Goal: Task Accomplishment & Management: Manage account settings

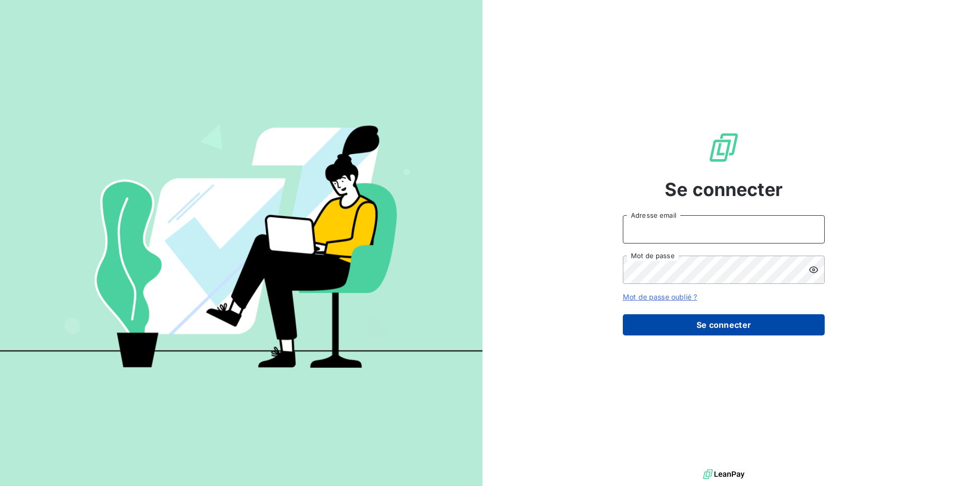
type input "[EMAIL_ADDRESS][DOMAIN_NAME]"
click at [684, 320] on button "Se connecter" at bounding box center [724, 324] width 202 height 21
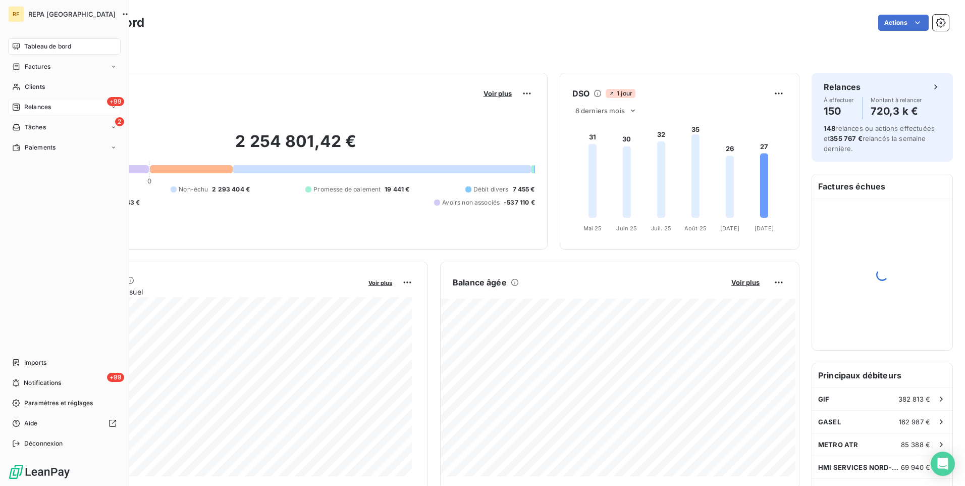
click at [35, 109] on span "Relances" at bounding box center [37, 106] width 27 height 9
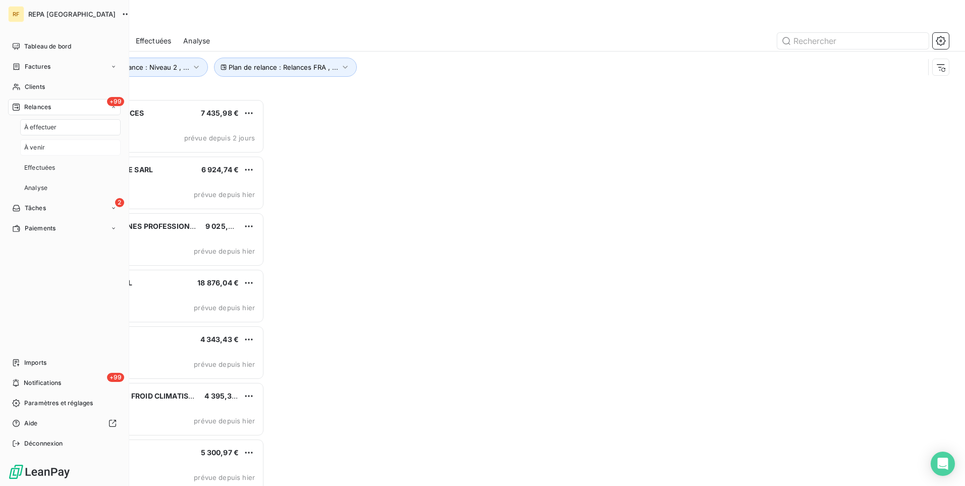
scroll to position [379, 208]
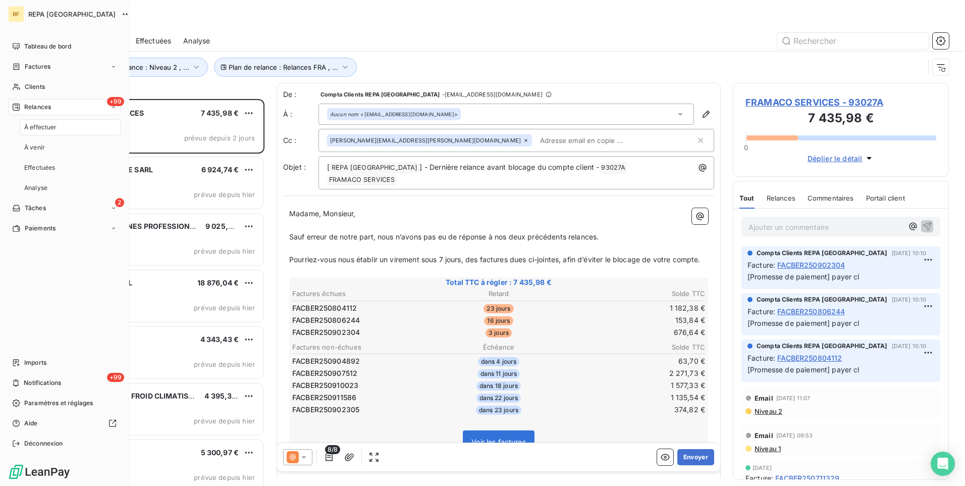
click at [56, 126] on span "À effectuer" at bounding box center [40, 127] width 33 height 9
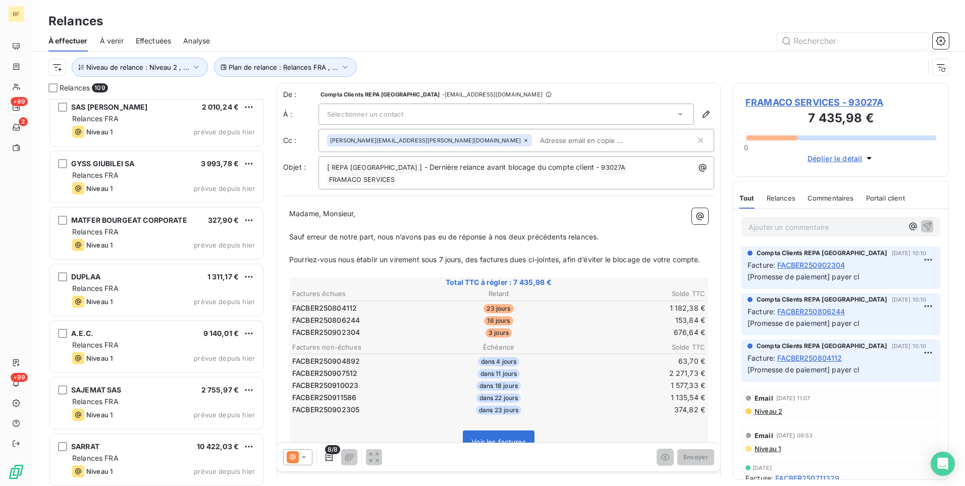
scroll to position [707, 0]
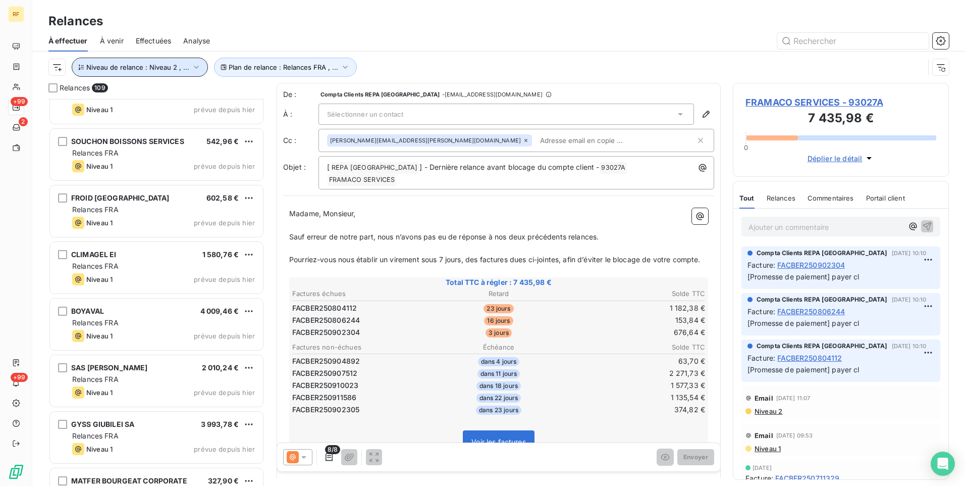
click at [182, 63] on span "Niveau de relance : Niveau 2 , ..." at bounding box center [137, 67] width 103 height 8
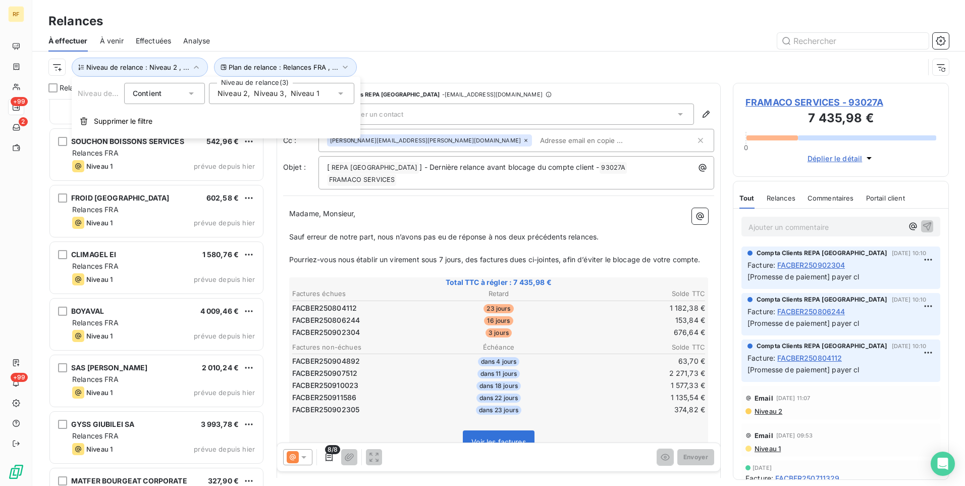
click at [273, 95] on span "Niveau 3" at bounding box center [269, 93] width 30 height 10
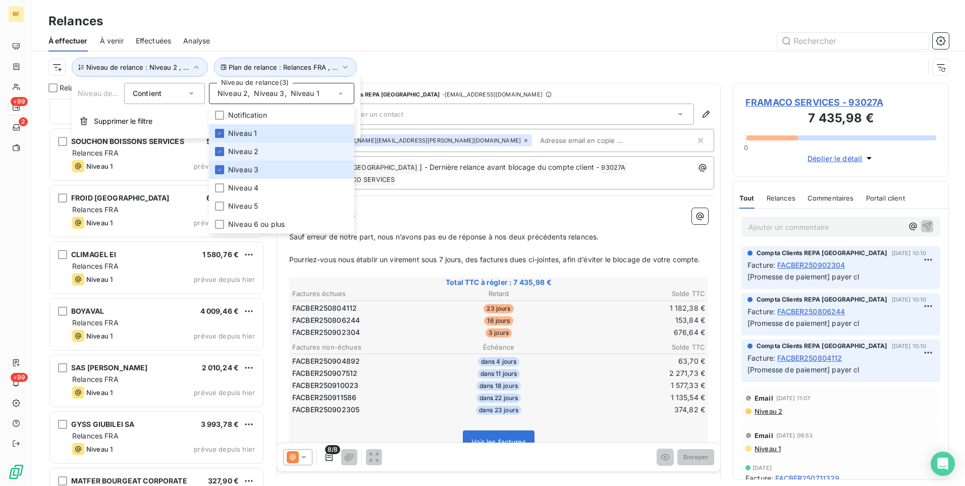
click at [241, 148] on span "Niveau 2" at bounding box center [243, 151] width 30 height 10
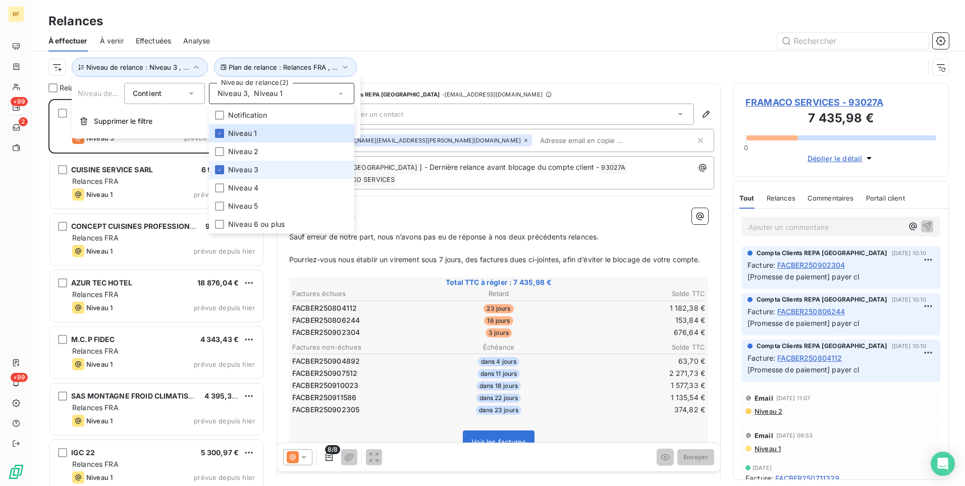
click at [240, 175] on li "Niveau 3" at bounding box center [281, 170] width 145 height 18
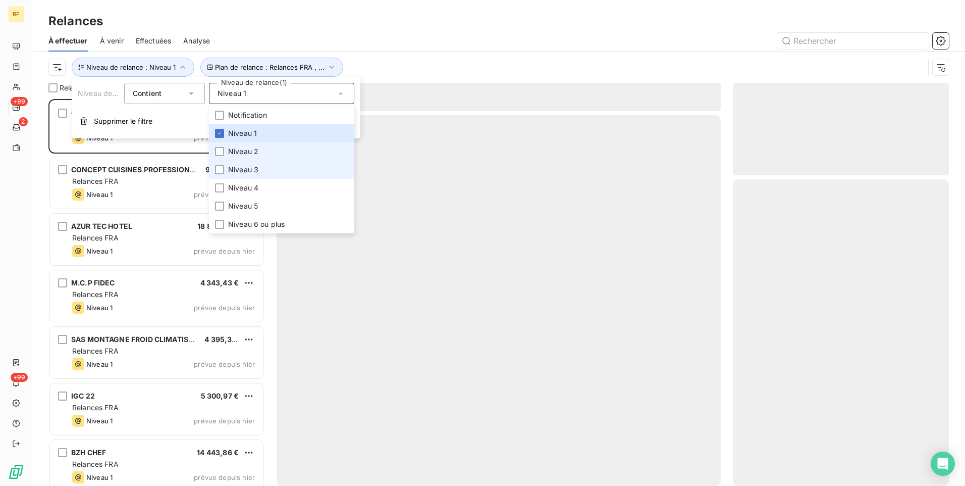
scroll to position [379, 208]
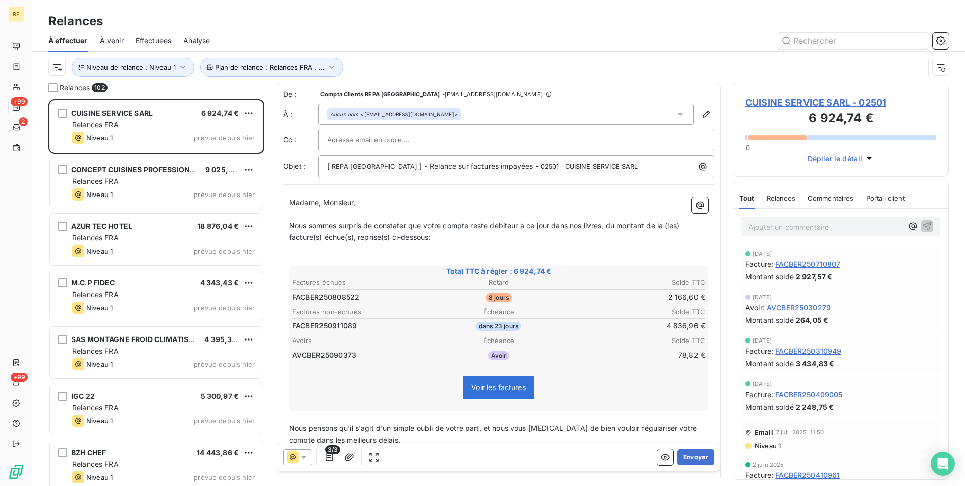
click at [421, 55] on div "Plan de relance : Relances FRA , ... Niveau de relance : Niveau 1" at bounding box center [498, 66] width 901 height 31
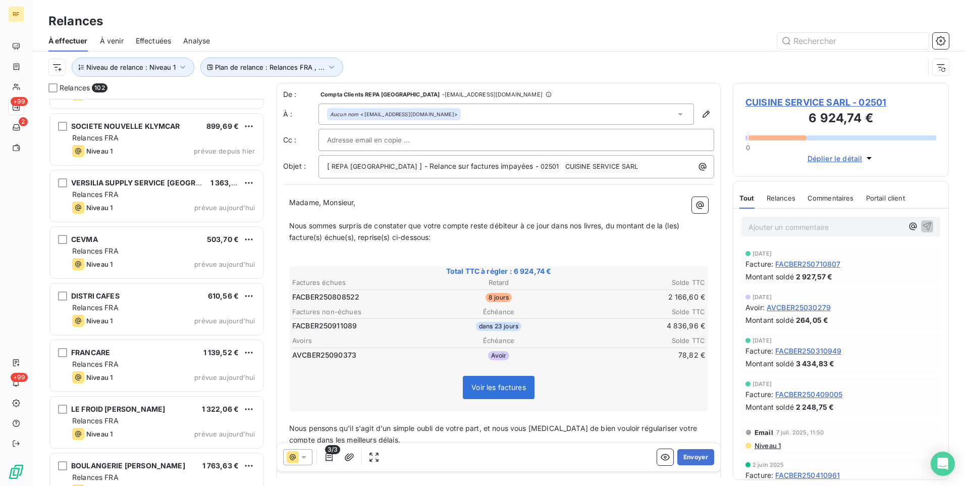
scroll to position [5381, 0]
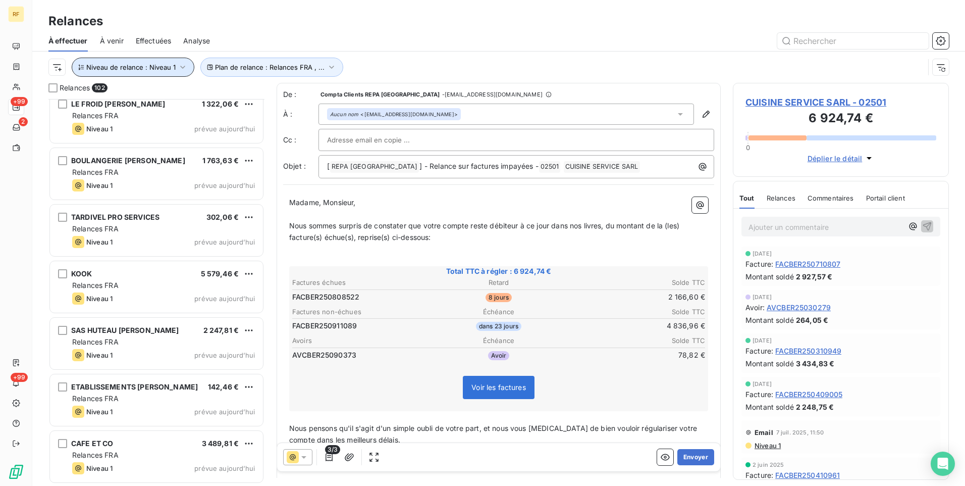
click at [160, 67] on span "Niveau de relance : Niveau 1" at bounding box center [130, 67] width 89 height 8
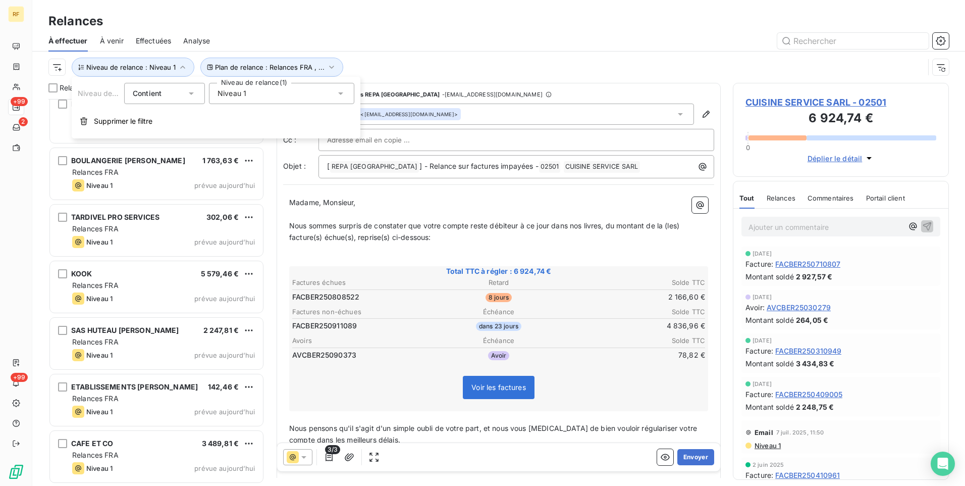
click at [225, 92] on span "Niveau 1" at bounding box center [232, 93] width 29 height 10
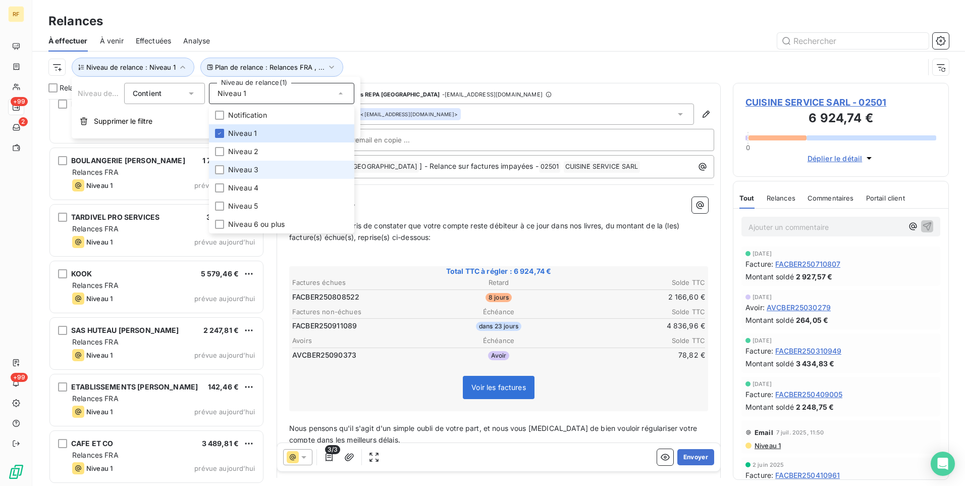
click at [249, 173] on span "Niveau 3" at bounding box center [243, 170] width 30 height 10
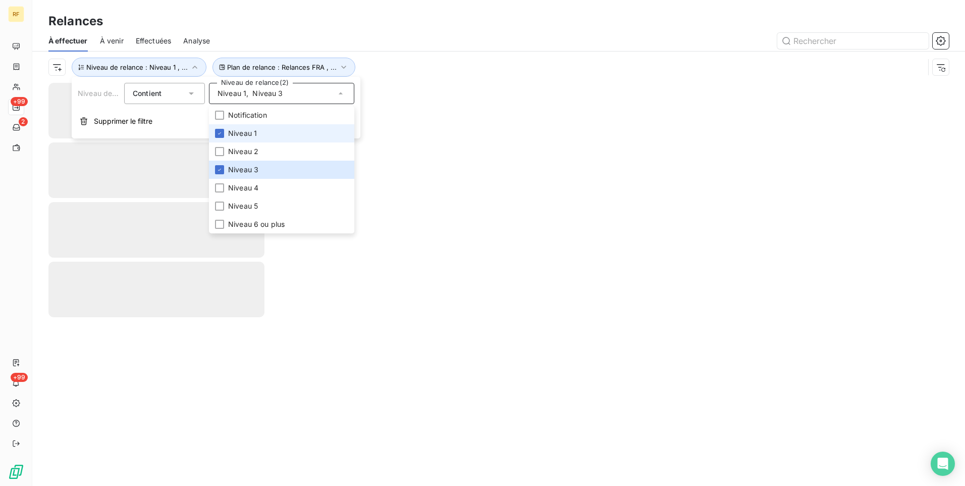
click at [260, 138] on li "Niveau 1" at bounding box center [281, 133] width 145 height 18
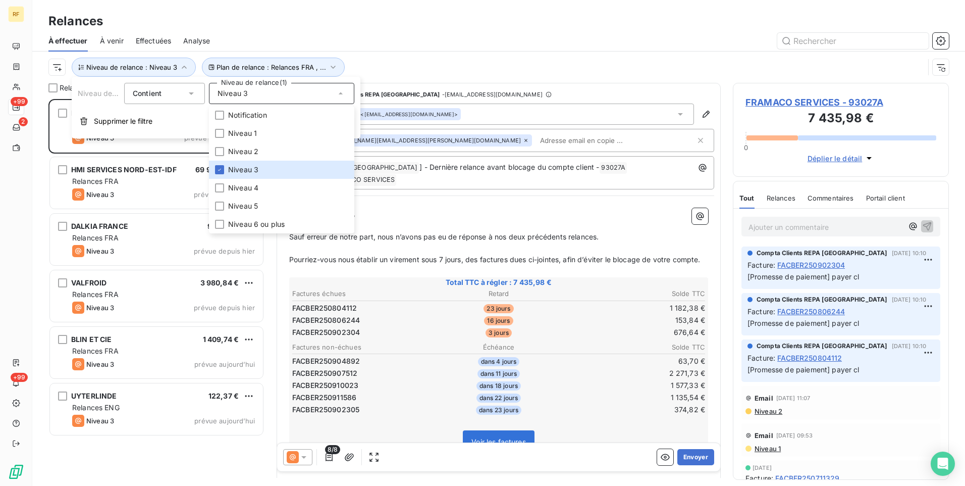
scroll to position [379, 208]
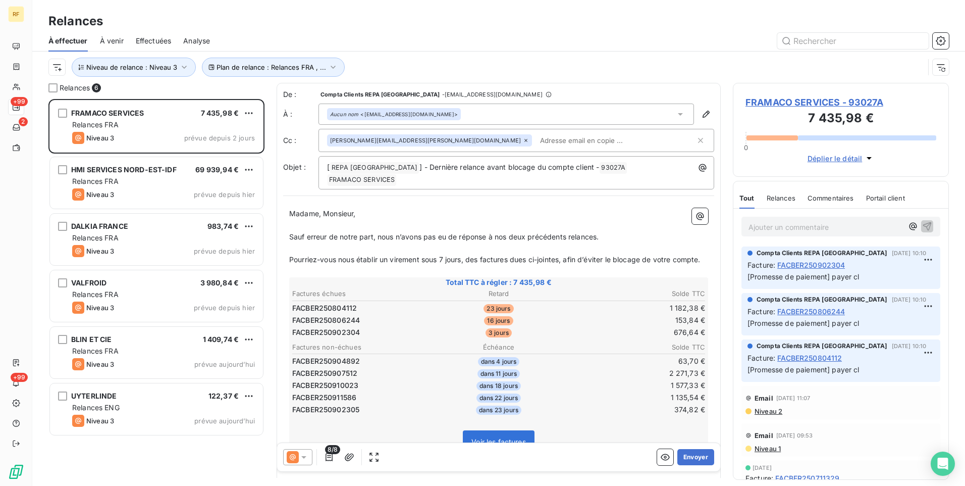
click at [409, 32] on div "À effectuer À venir Effectuées Analyse" at bounding box center [498, 40] width 933 height 21
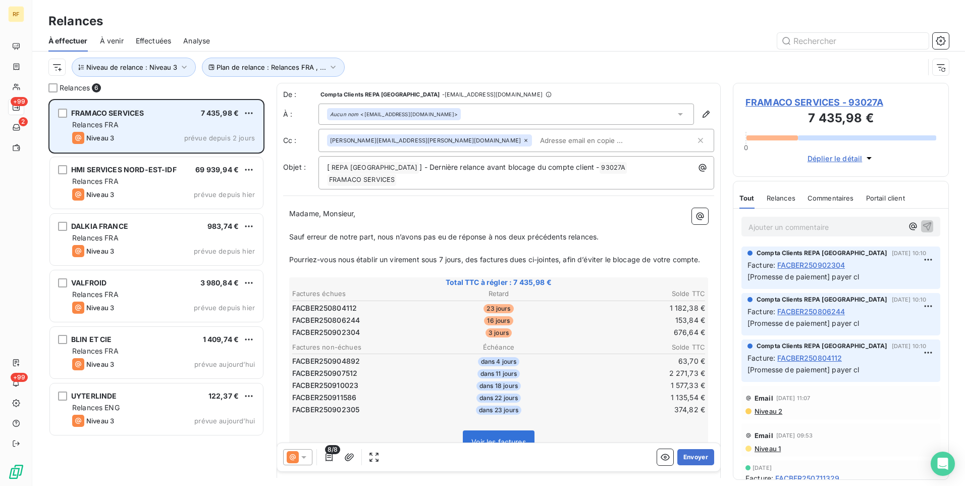
click at [149, 119] on div "FRAMACO SERVICES 7 435,98 € Relances FRA Niveau 3 prévue depuis 2 jours" at bounding box center [156, 125] width 213 height 51
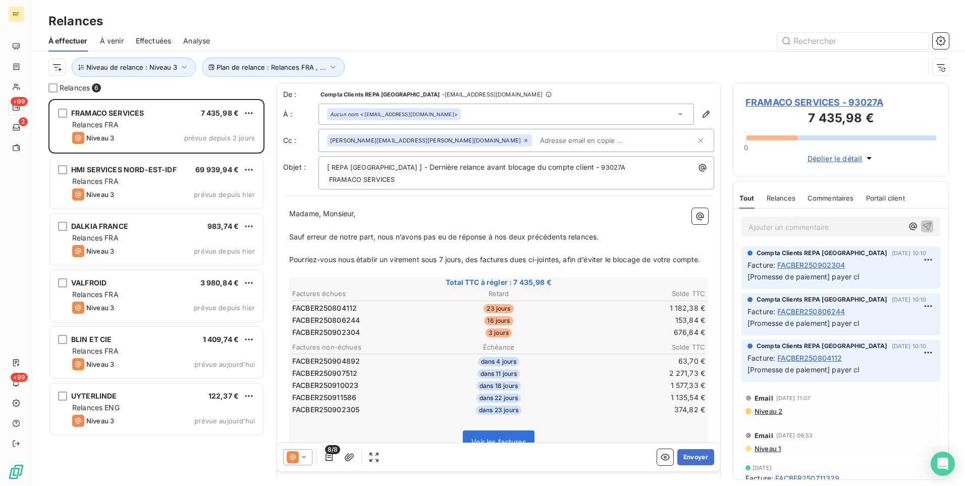
click at [796, 100] on span "FRAMACO SERVICES - 93027A" at bounding box center [841, 102] width 191 height 14
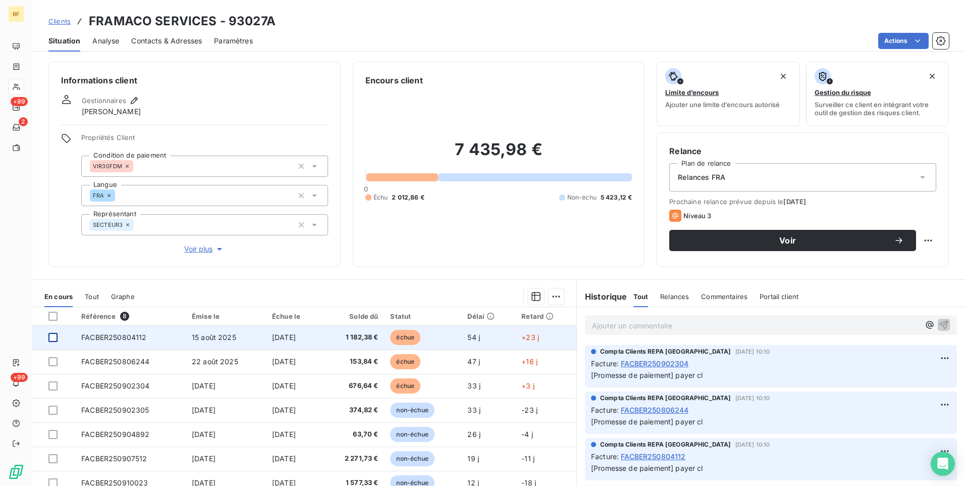
click at [51, 335] on div at bounding box center [52, 337] width 9 height 9
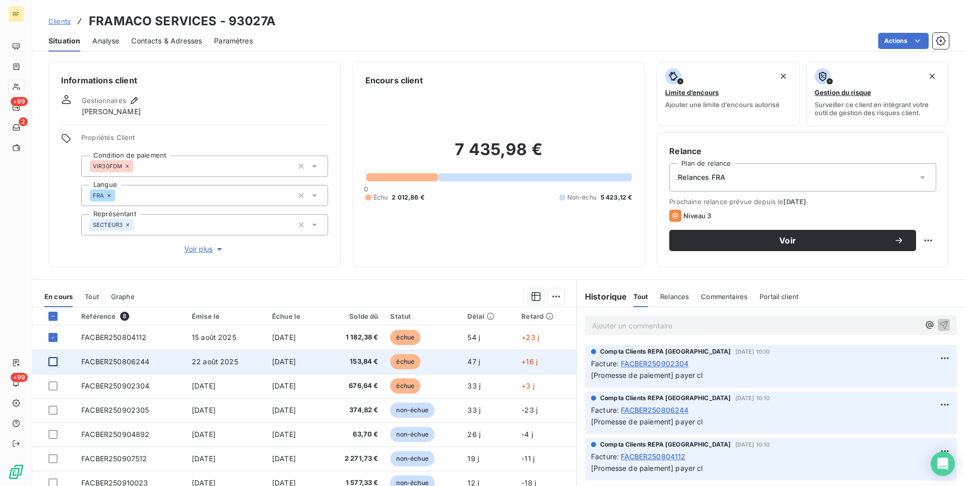
click at [51, 359] on div at bounding box center [52, 361] width 9 height 9
drag, startPoint x: 54, startPoint y: 385, endPoint x: 204, endPoint y: 362, distance: 151.7
click at [54, 385] on div at bounding box center [52, 385] width 9 height 9
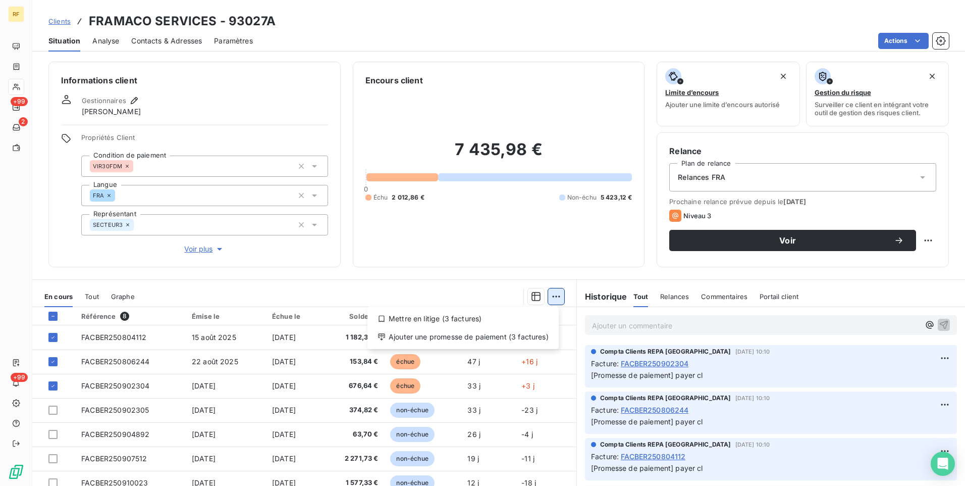
click at [559, 296] on html "RF +99 2 +99 Clients FRAMACO SERVICES - 93027A Situation Analyse Contacts & Adr…" at bounding box center [482, 243] width 965 height 486
click at [466, 339] on div "Ajouter une promesse de paiement (3 factures)" at bounding box center [463, 337] width 183 height 16
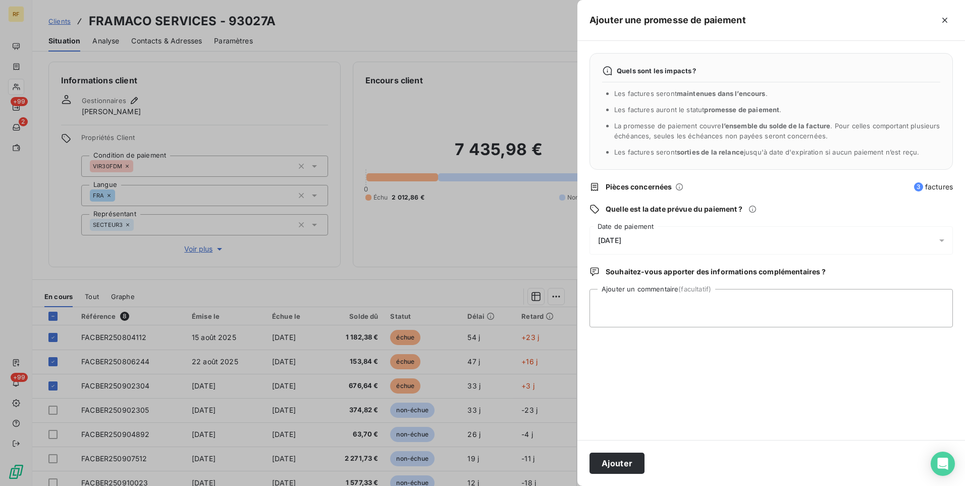
click at [674, 239] on div "[DATE]" at bounding box center [771, 240] width 363 height 28
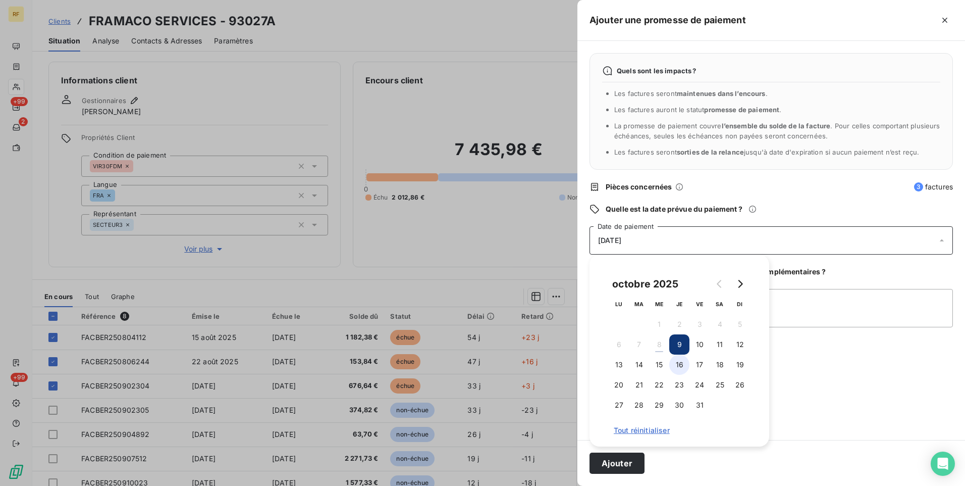
click at [682, 367] on button "16" at bounding box center [679, 364] width 20 height 20
click at [854, 369] on div "Quels sont les impacts ? Les factures seront maintenues dans l’encours . Les fa…" at bounding box center [772, 240] width 388 height 399
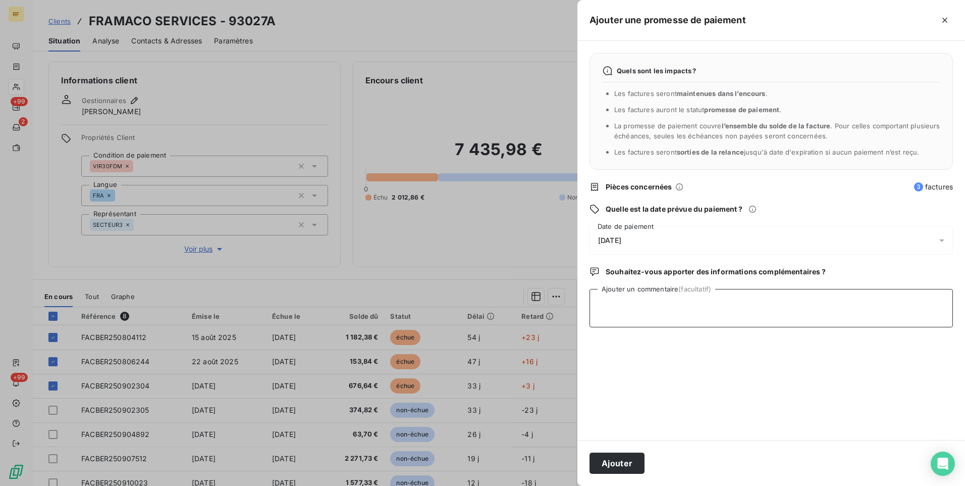
click at [646, 300] on textarea "Ajouter un commentaire (facultatif)" at bounding box center [771, 308] width 363 height 38
type textarea "Payé"
click at [642, 461] on button "Ajouter" at bounding box center [617, 462] width 55 height 21
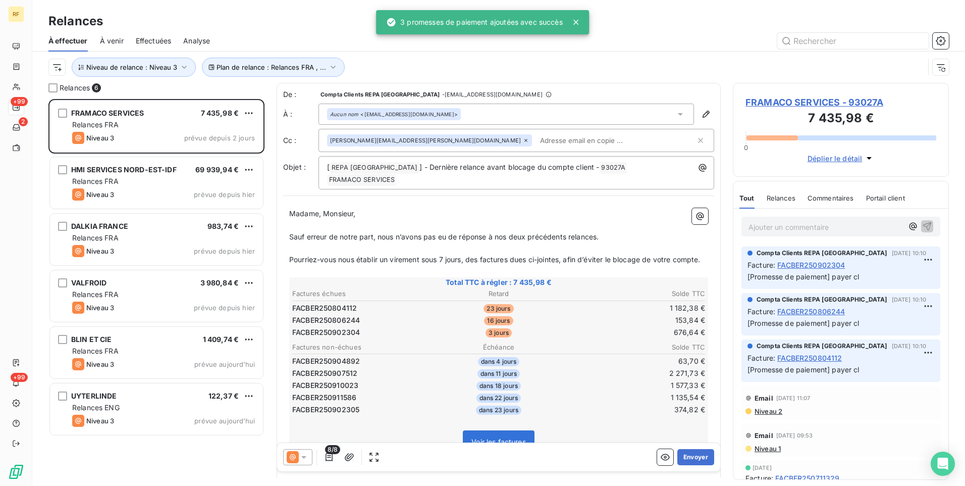
scroll to position [379, 208]
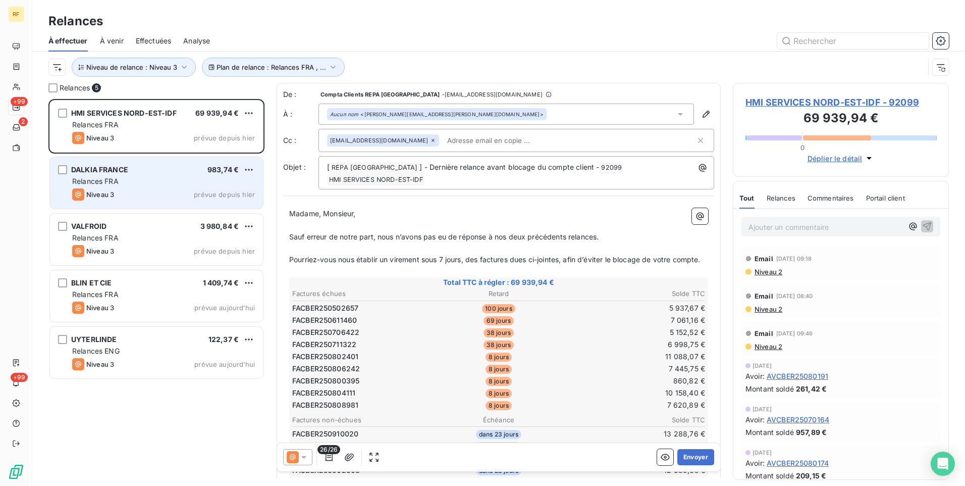
click at [126, 178] on div "Relances FRA" at bounding box center [163, 181] width 183 height 10
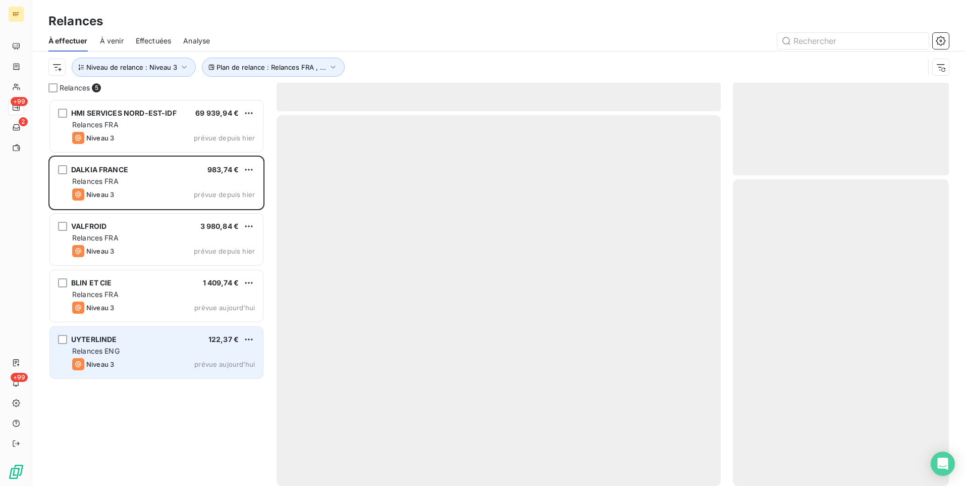
click at [133, 349] on div "Relances ENG" at bounding box center [163, 351] width 183 height 10
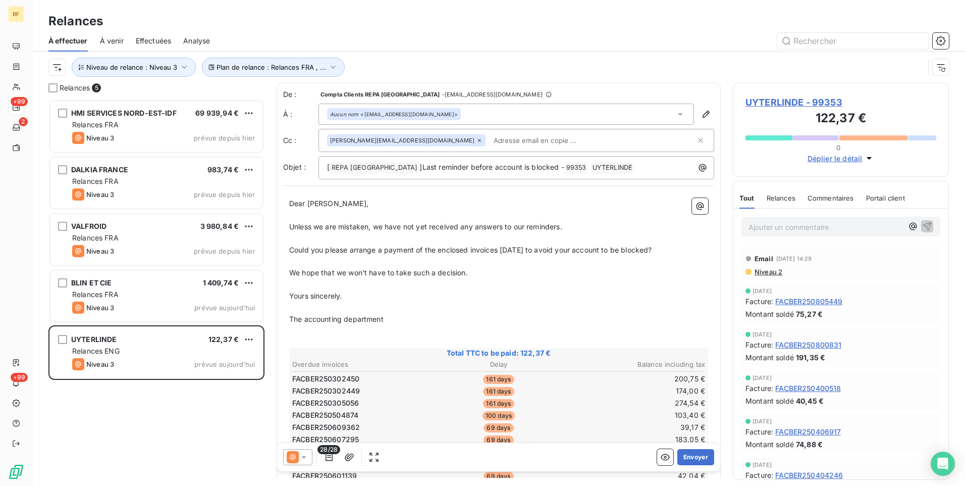
scroll to position [379, 208]
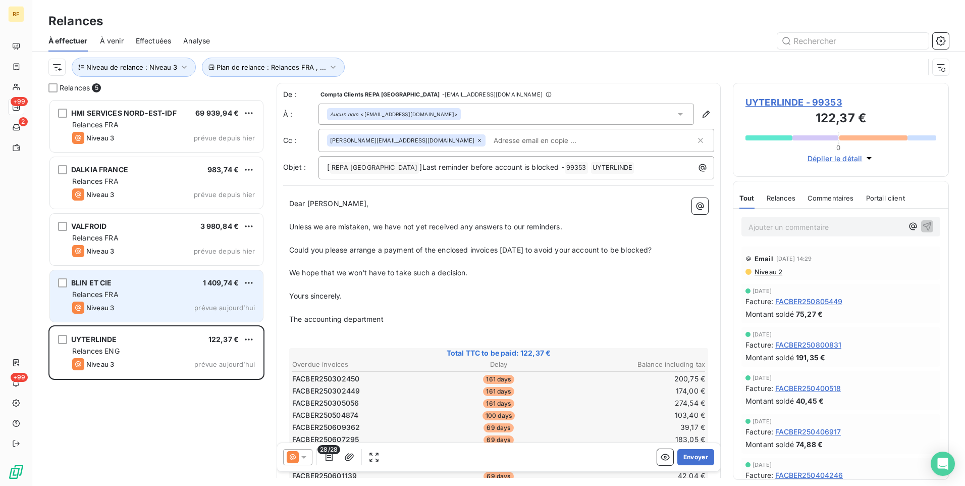
click at [158, 298] on div "Relances FRA" at bounding box center [163, 294] width 183 height 10
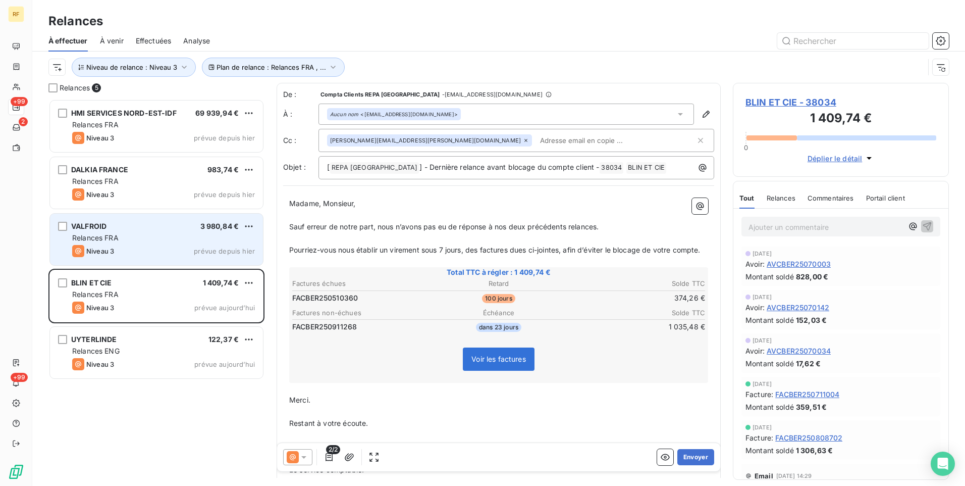
click at [172, 235] on div "Relances FRA" at bounding box center [163, 238] width 183 height 10
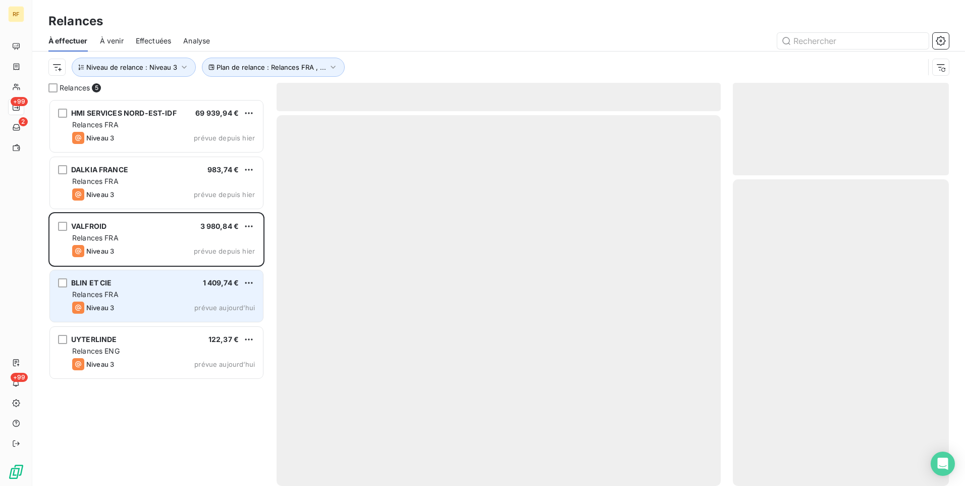
click at [175, 286] on div "BLIN ET CIE 1 409,74 €" at bounding box center [163, 282] width 183 height 9
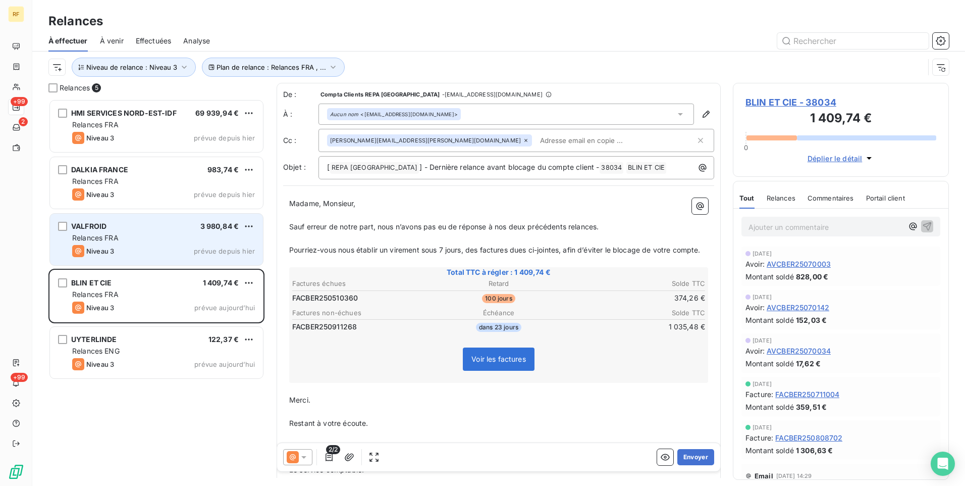
click at [137, 240] on div "Relances FRA" at bounding box center [163, 238] width 183 height 10
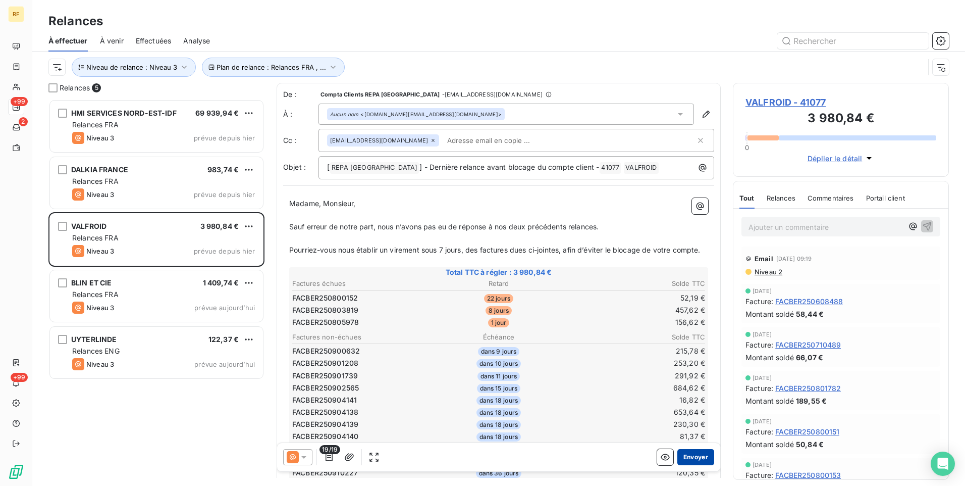
click at [693, 453] on button "Envoyer" at bounding box center [695, 457] width 37 height 16
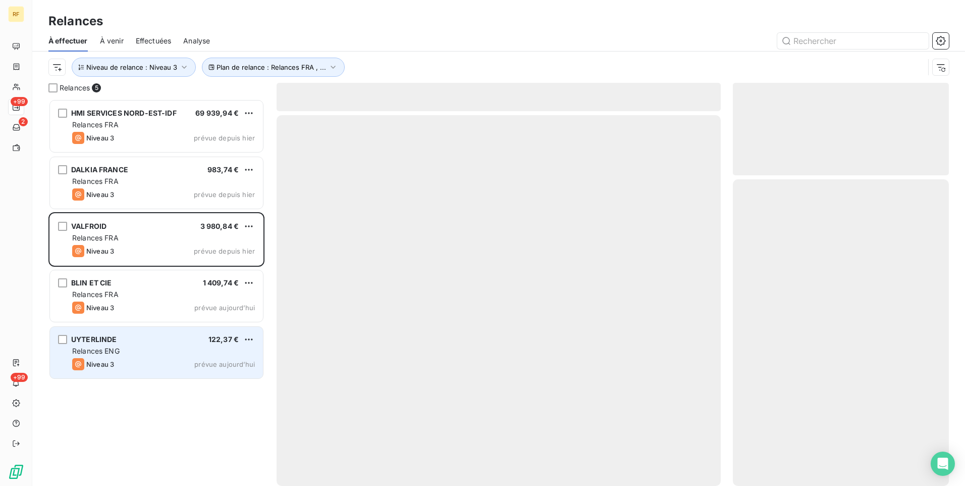
click at [125, 350] on div "Relances ENG" at bounding box center [163, 351] width 183 height 10
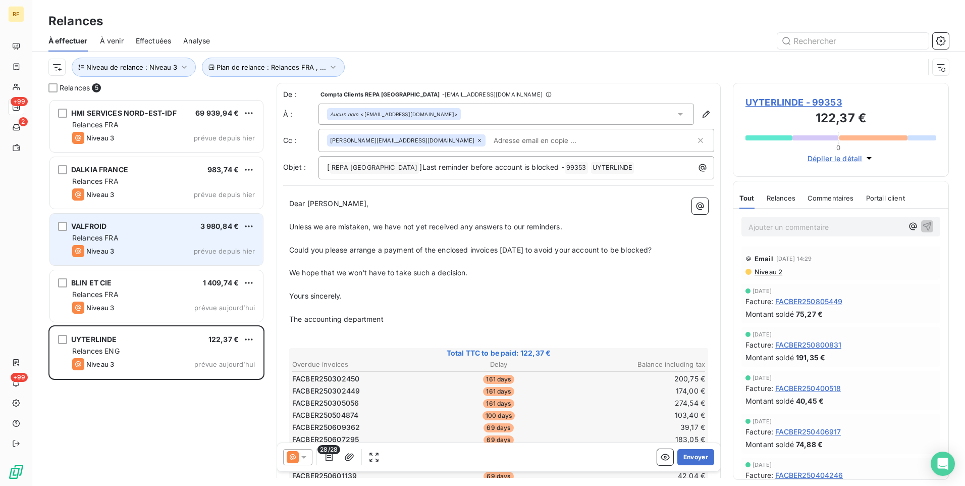
click at [179, 233] on div "Relances FRA" at bounding box center [163, 238] width 183 height 10
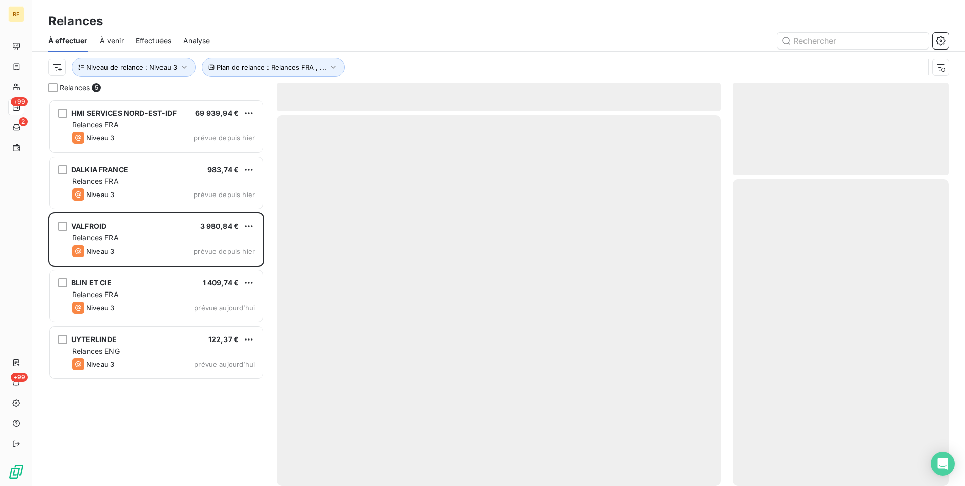
scroll to position [379, 208]
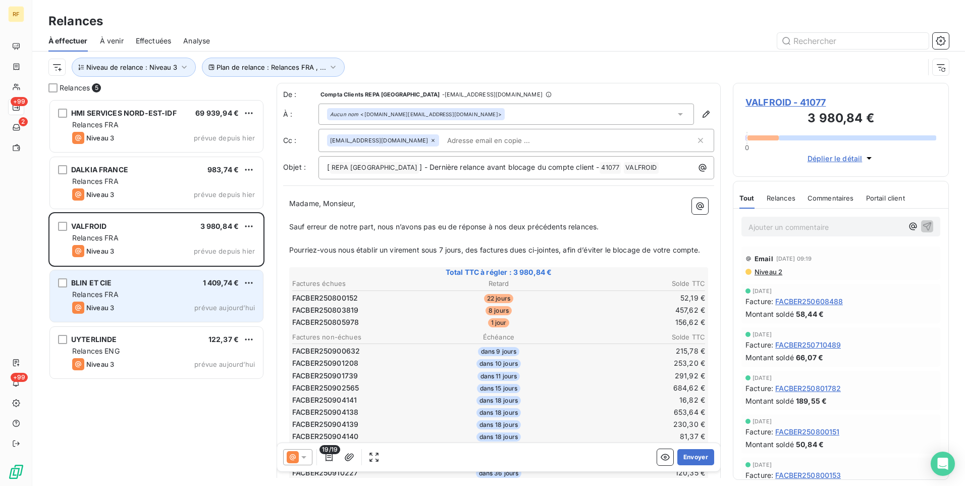
click at [163, 285] on div "BLIN ET CIE 1 409,74 €" at bounding box center [163, 282] width 183 height 9
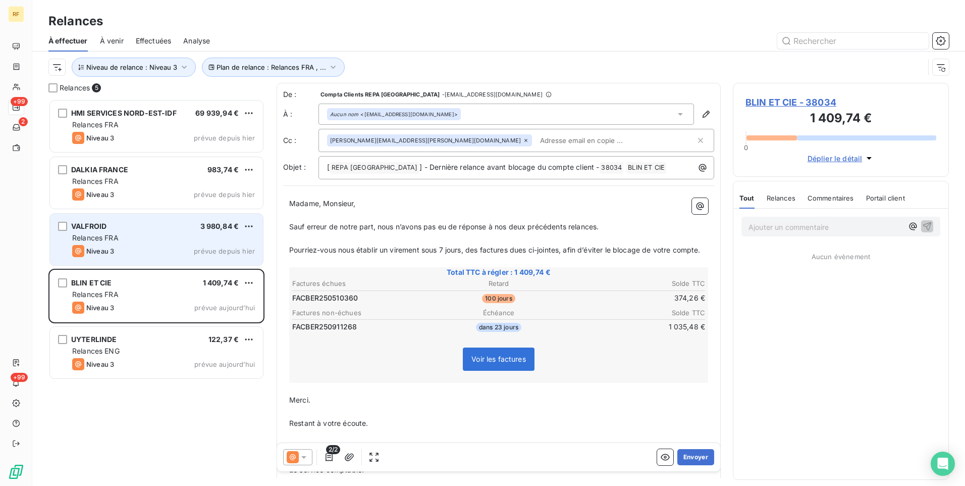
click at [153, 239] on div "Relances FRA" at bounding box center [163, 238] width 183 height 10
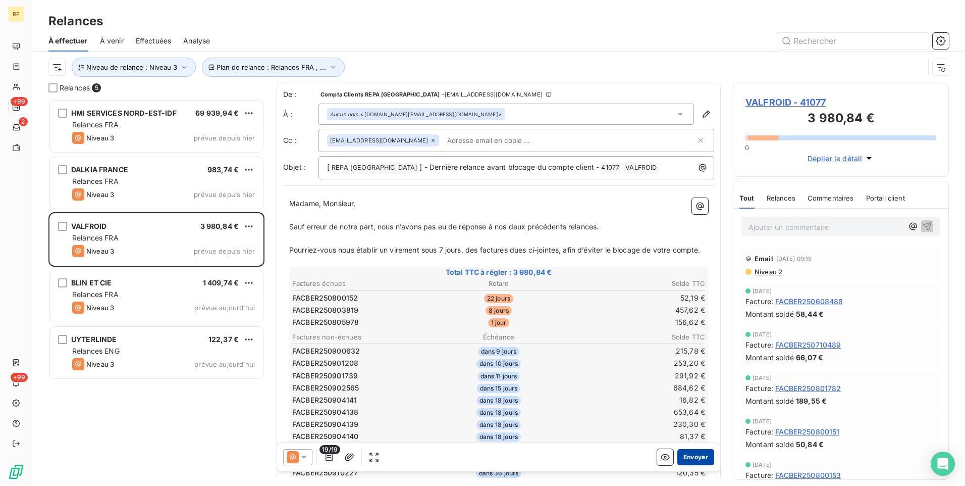
click at [696, 457] on button "Envoyer" at bounding box center [695, 457] width 37 height 16
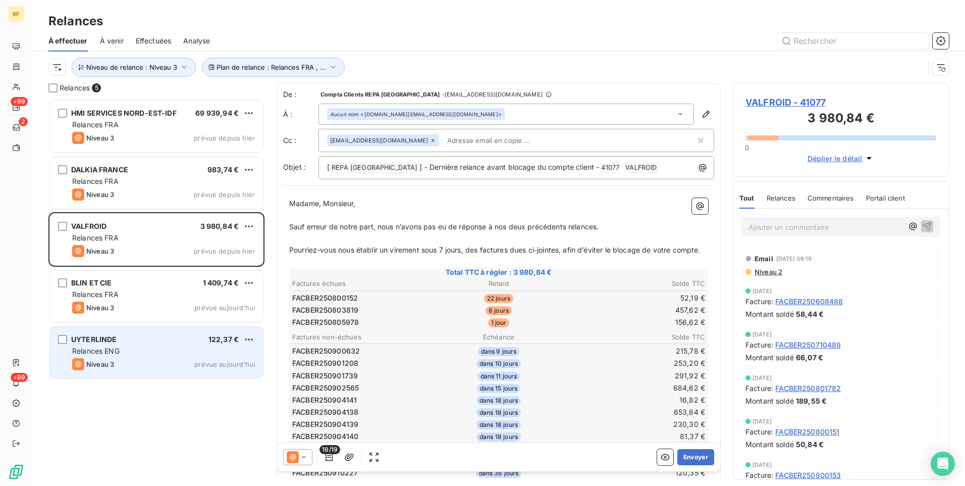
click at [158, 363] on div "Niveau 3 prévue aujourd’hui" at bounding box center [163, 364] width 183 height 12
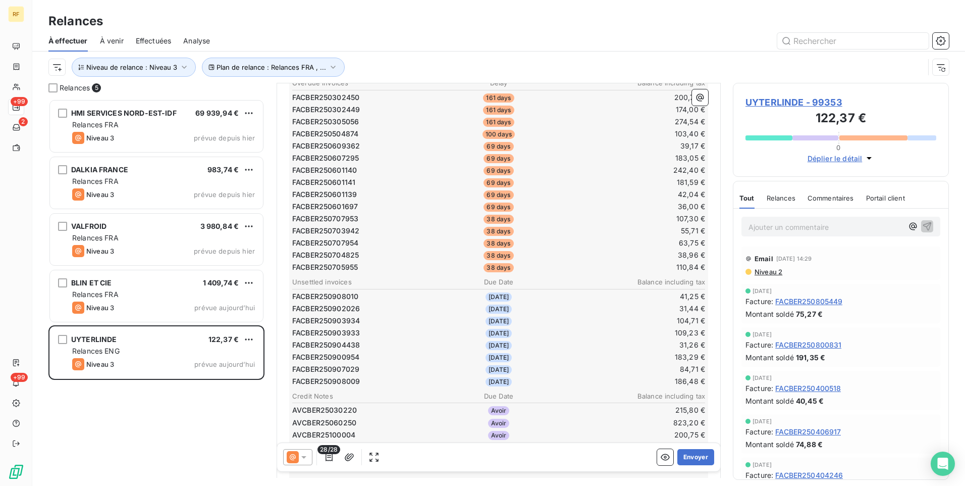
scroll to position [354, 0]
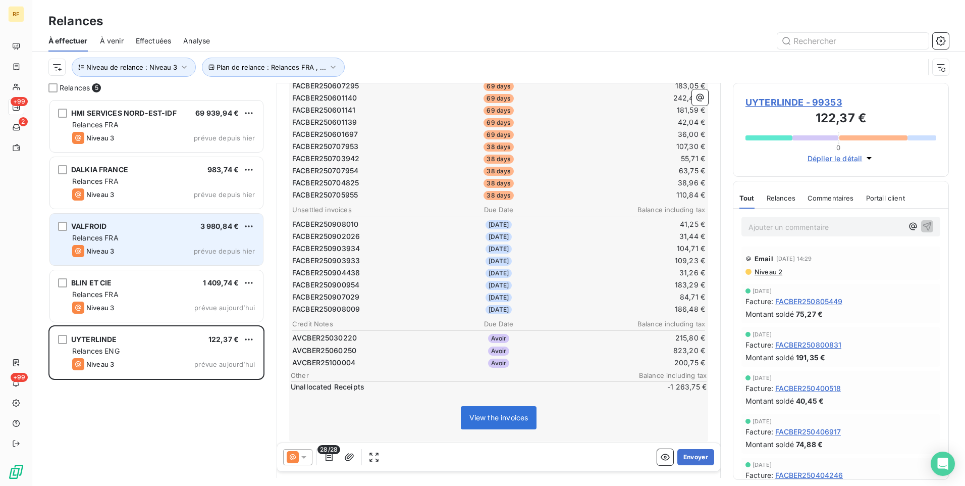
click at [102, 239] on span "Relances FRA" at bounding box center [95, 237] width 46 height 9
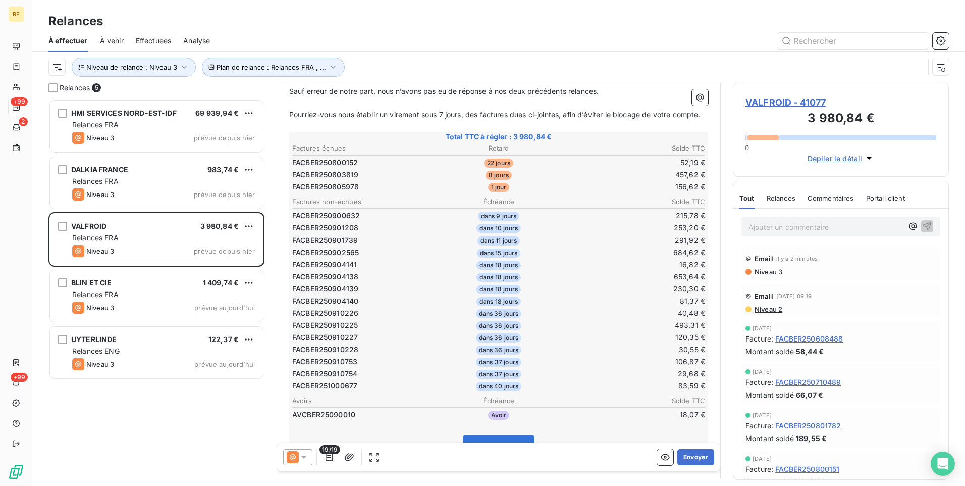
scroll to position [135, 0]
click at [687, 454] on button "Envoyer" at bounding box center [695, 457] width 37 height 16
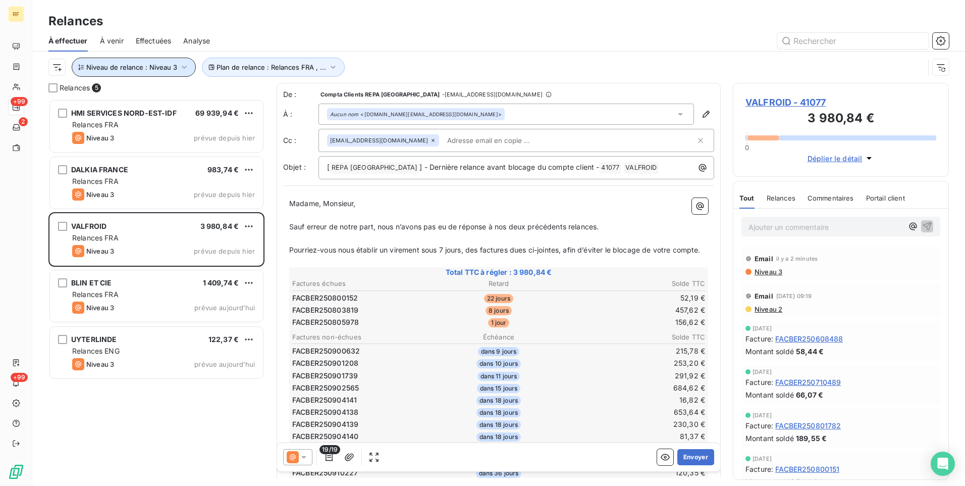
click at [171, 68] on span "Niveau de relance : Niveau 3" at bounding box center [131, 67] width 91 height 8
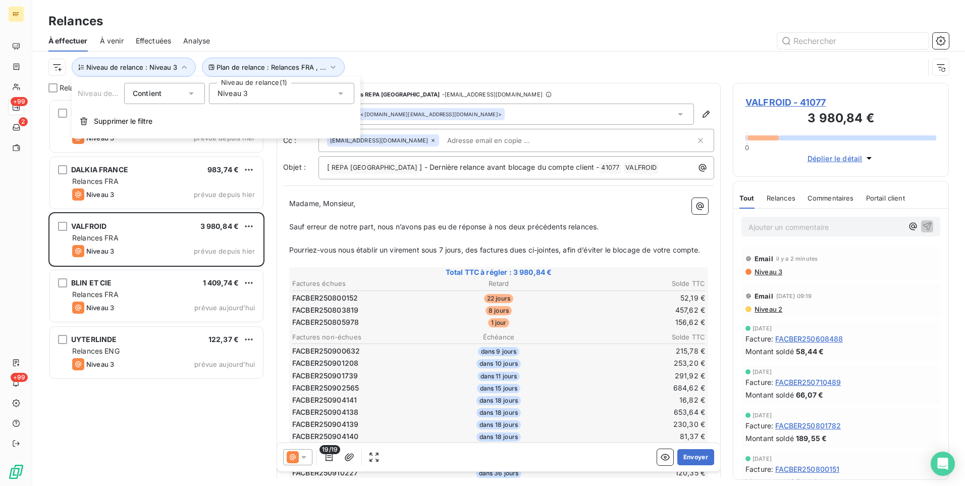
click at [258, 93] on div "Niveau 3" at bounding box center [281, 93] width 145 height 21
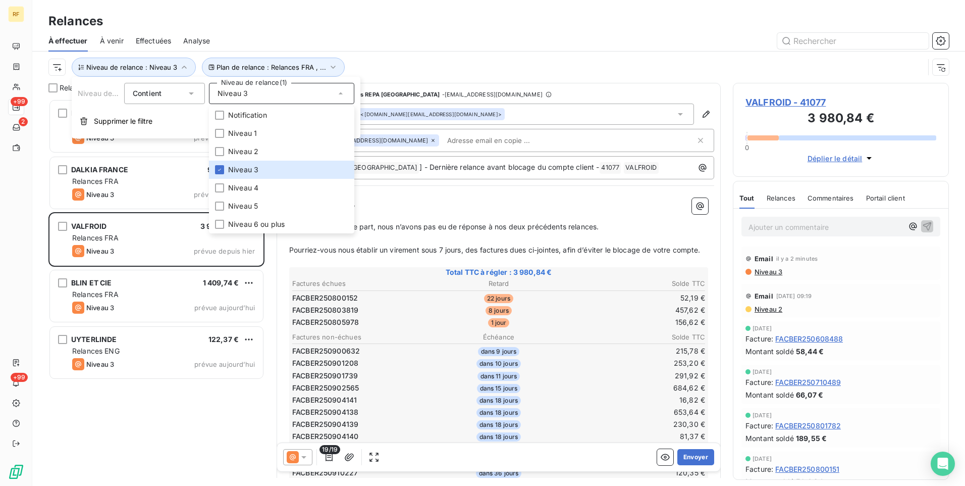
click at [194, 389] on div "HMI SERVICES NORD-EST-IDF 69 939,94 € Relances FRA Niveau 3 prévue depuis hier …" at bounding box center [156, 292] width 216 height 387
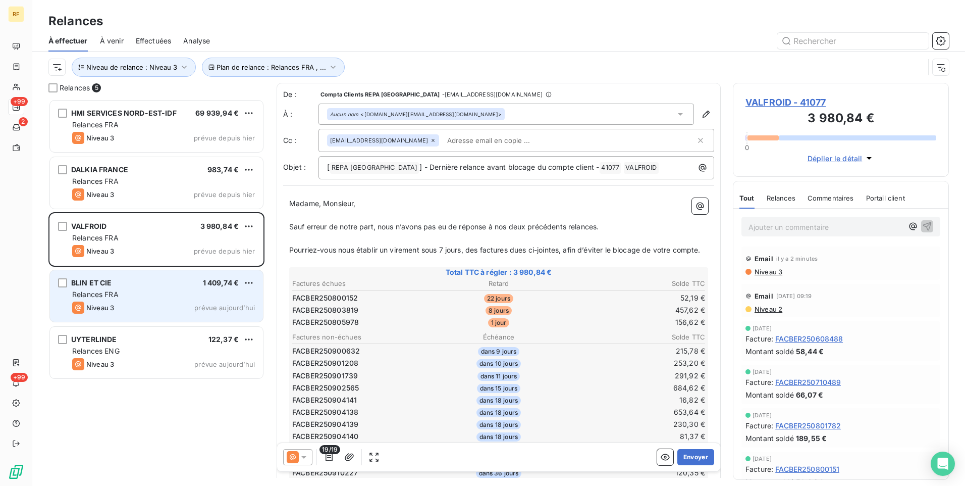
click at [191, 294] on div "Relances FRA" at bounding box center [163, 294] width 183 height 10
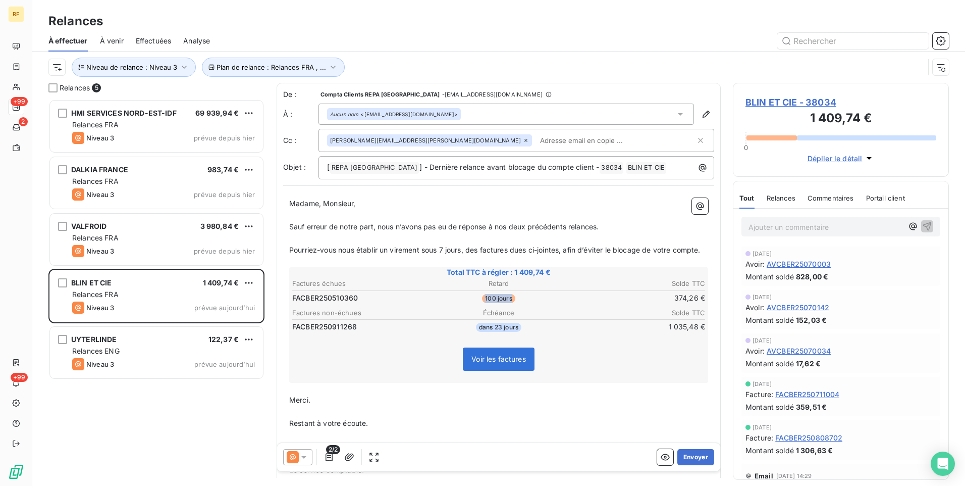
drag, startPoint x: 509, startPoint y: 312, endPoint x: 476, endPoint y: 312, distance: 32.8
click at [476, 303] on td "100 jours" at bounding box center [498, 297] width 137 height 11
click at [749, 254] on div at bounding box center [748, 253] width 5 height 5
click at [769, 248] on div "2 oct. 2025 Avoir : AVCBER25070003 Montant soldé 828,00 €" at bounding box center [841, 265] width 199 height 39
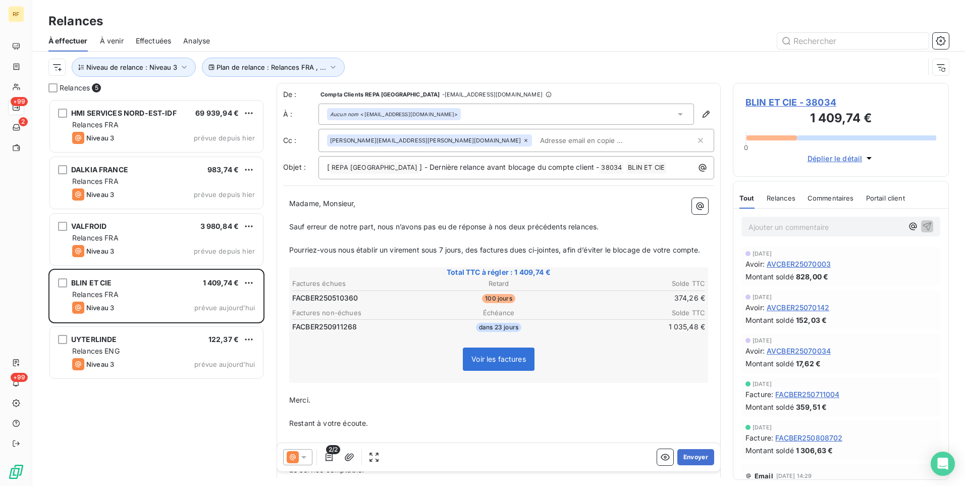
click at [770, 248] on div "2 oct. 2025 Avoir : AVCBER25070003 Montant soldé 828,00 €" at bounding box center [841, 265] width 199 height 39
click at [908, 300] on div "2 oct. 2025 Avoir : AVCBER25070142 Montant soldé 152,03 €" at bounding box center [841, 309] width 191 height 31
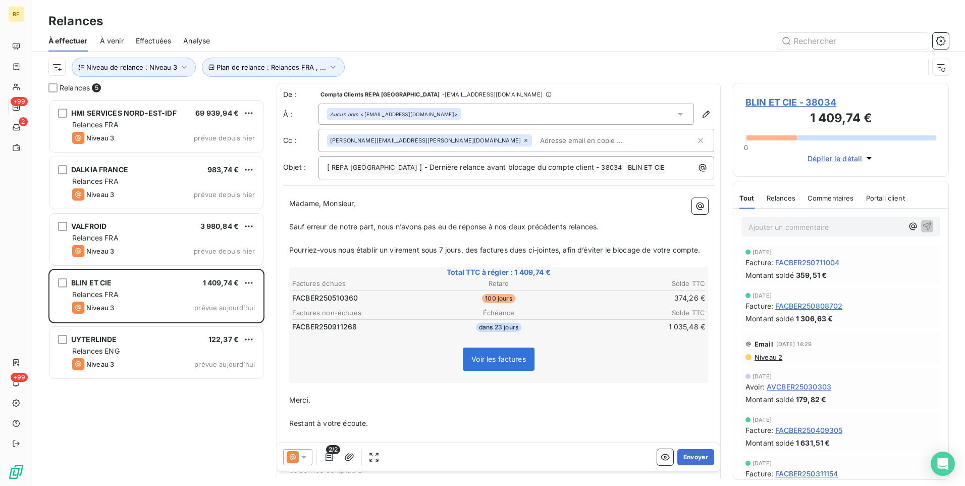
scroll to position [151, 0]
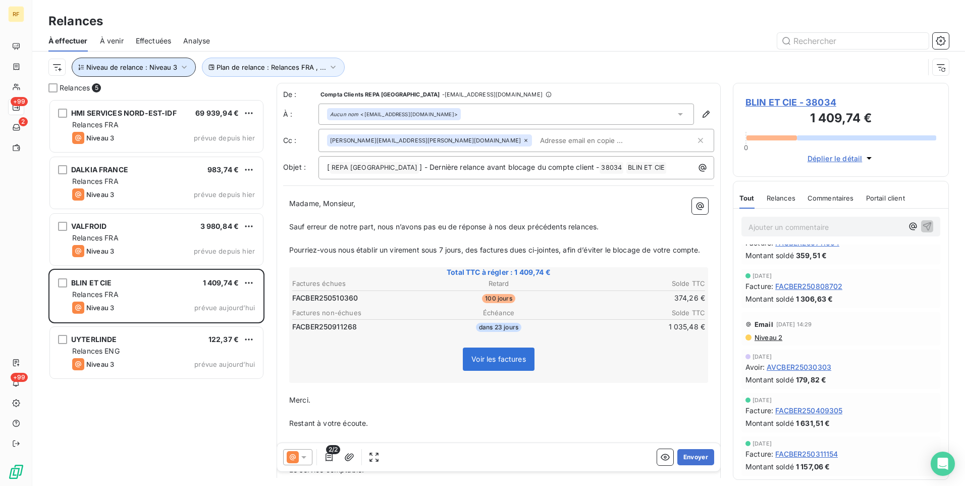
click at [179, 70] on icon "button" at bounding box center [184, 67] width 10 height 10
click at [412, 62] on div "Plan de relance : Relances FRA , ... Niveau de relance : Niveau 3" at bounding box center [486, 67] width 876 height 19
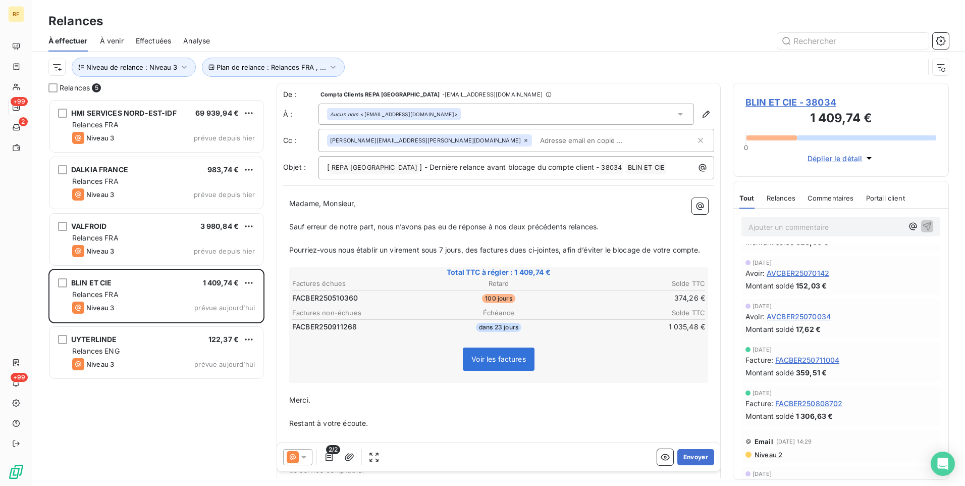
scroll to position [0, 0]
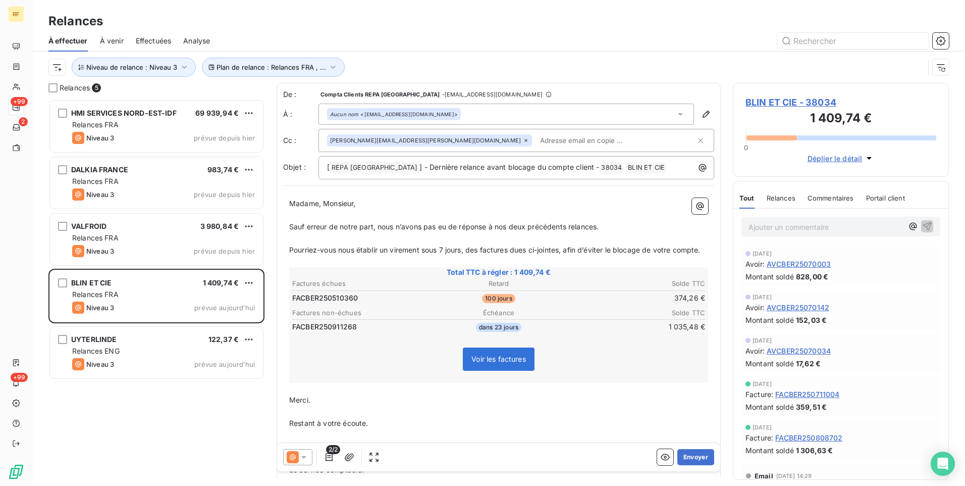
click at [787, 196] on span "Relances" at bounding box center [781, 198] width 29 height 8
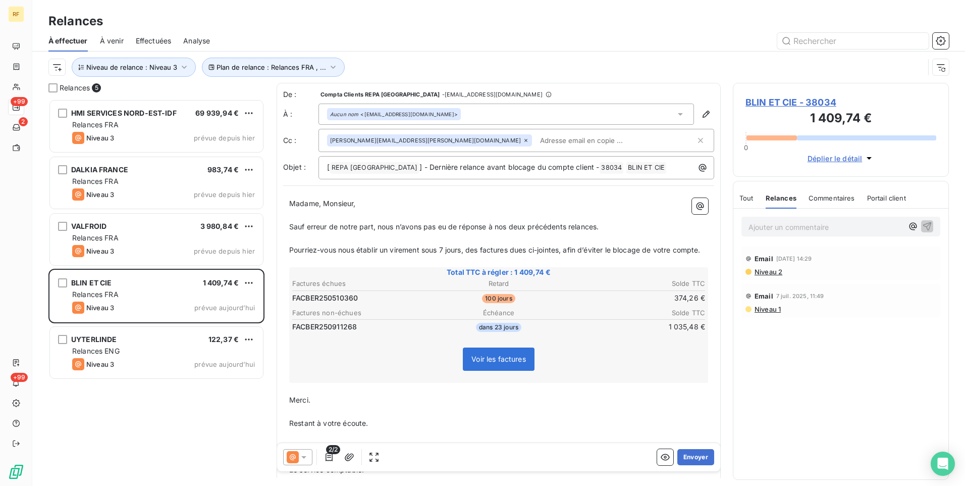
click at [845, 194] on span "Commentaires" at bounding box center [832, 198] width 46 height 8
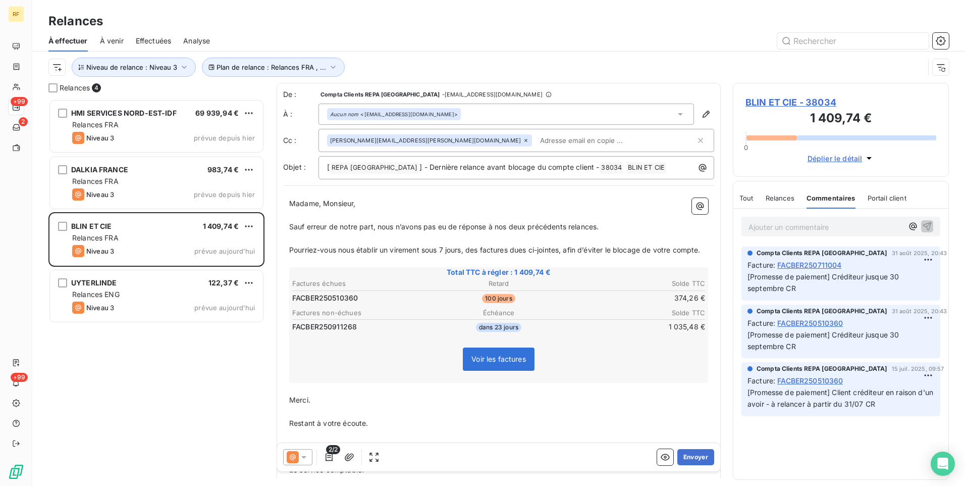
click at [776, 196] on span "Relances" at bounding box center [780, 198] width 29 height 8
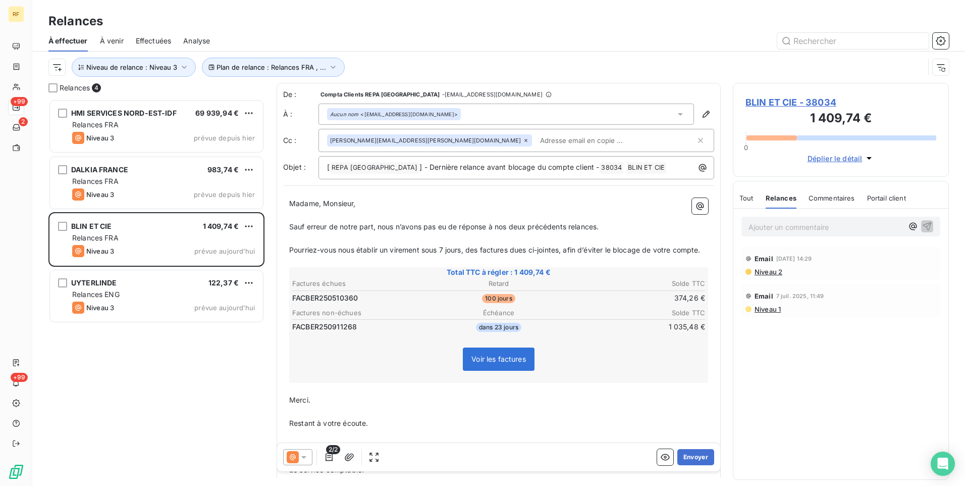
click at [767, 273] on span "Niveau 2" at bounding box center [768, 272] width 29 height 8
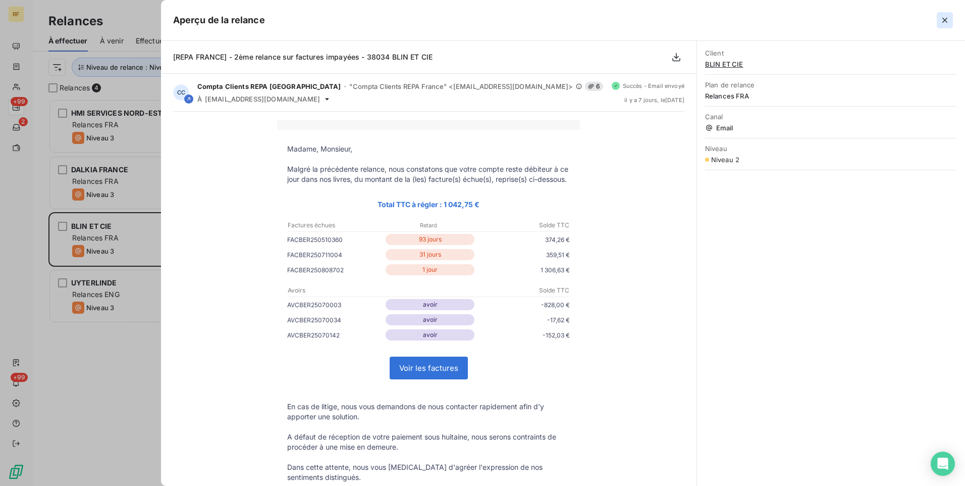
click at [945, 21] on icon "button" at bounding box center [945, 20] width 5 height 5
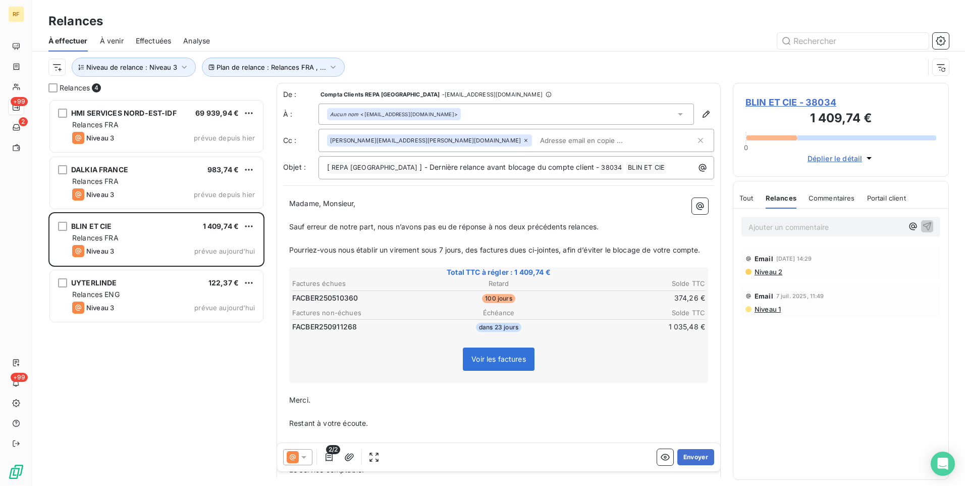
click at [307, 454] on icon at bounding box center [304, 457] width 10 height 10
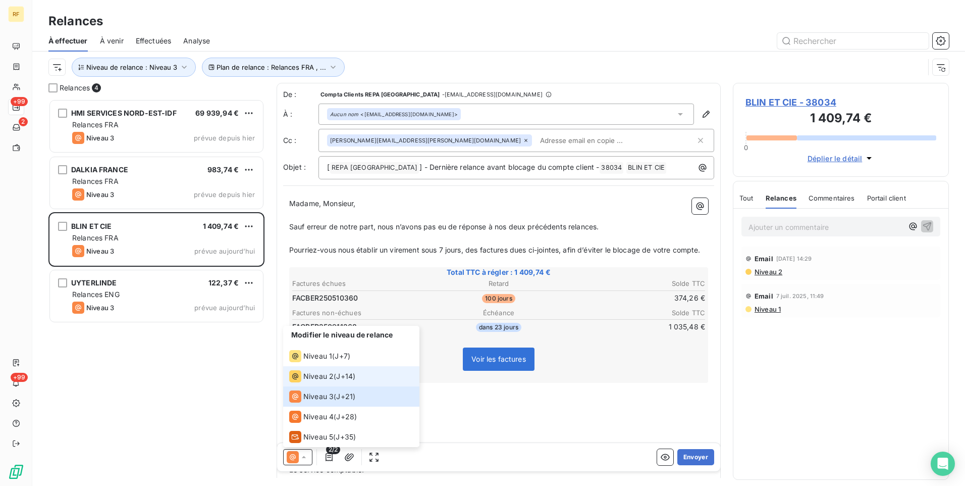
click at [327, 383] on li "Niveau 2 ( J+14 )" at bounding box center [351, 376] width 136 height 20
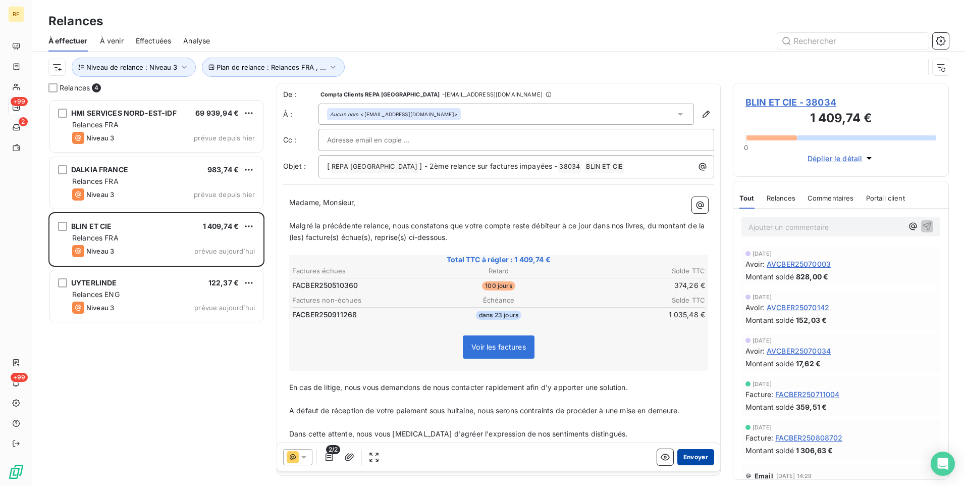
click at [694, 455] on button "Envoyer" at bounding box center [695, 457] width 37 height 16
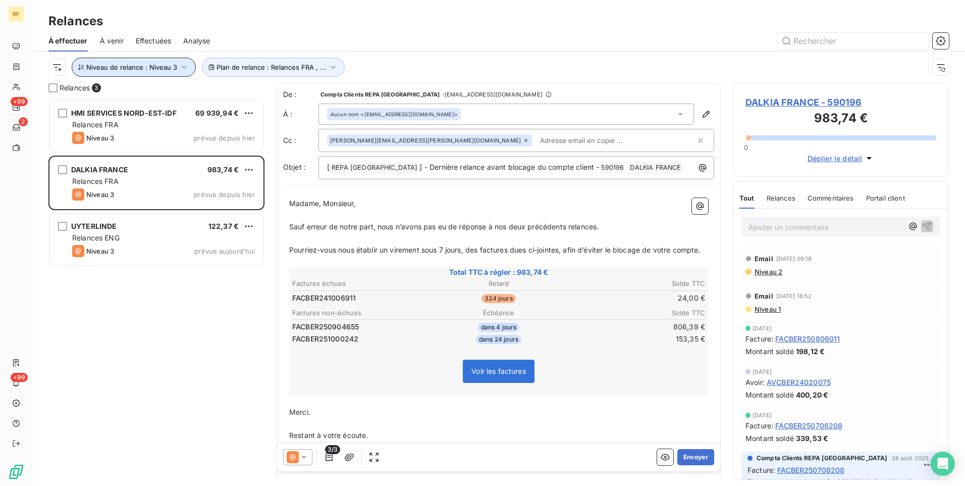
click at [184, 67] on icon "button" at bounding box center [184, 67] width 10 height 10
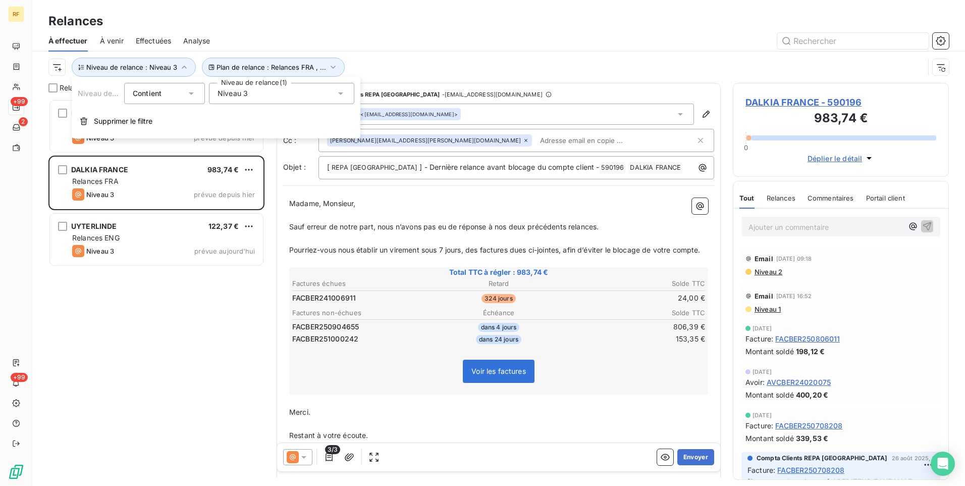
click at [279, 92] on div "Niveau 3" at bounding box center [281, 93] width 145 height 21
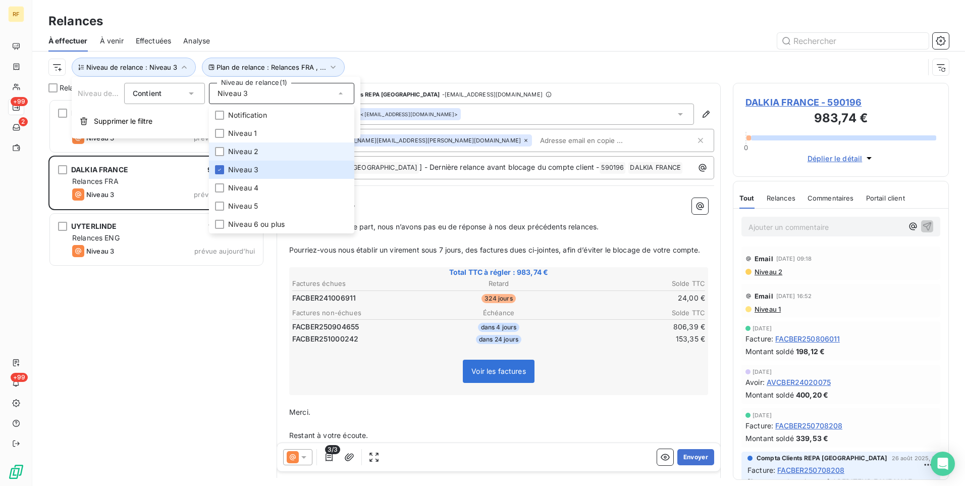
click at [255, 152] on span "Niveau 2" at bounding box center [243, 151] width 30 height 10
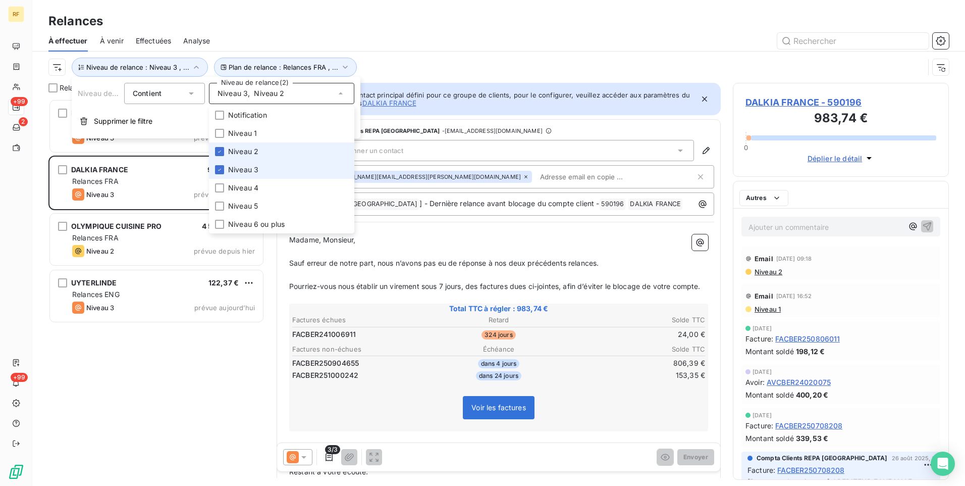
scroll to position [379, 208]
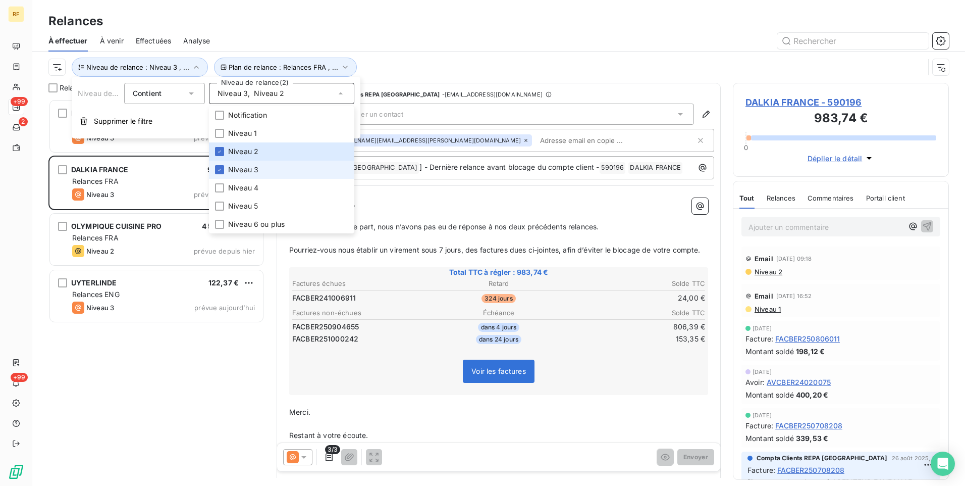
click at [240, 169] on span "Niveau 3" at bounding box center [243, 170] width 30 height 10
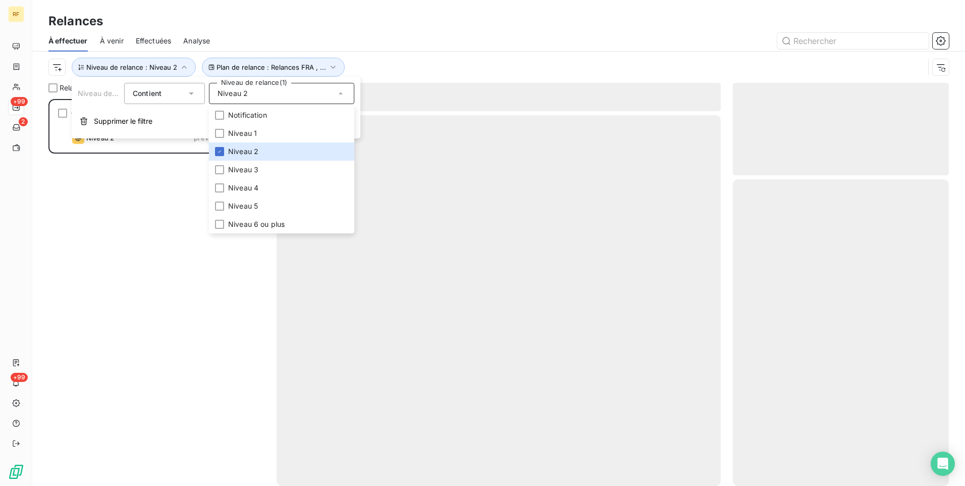
scroll to position [379, 208]
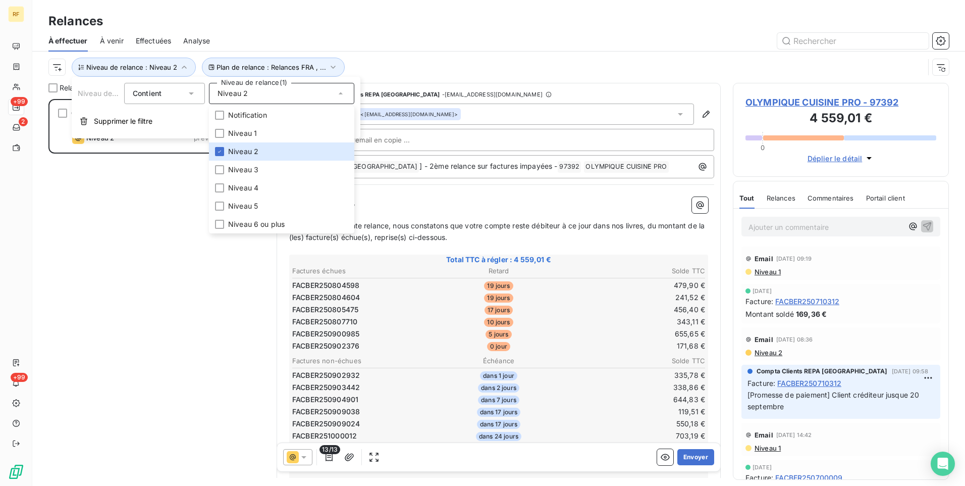
click at [204, 360] on div "OLYMPIQUE CUISINE PRO 4 559,01 € Relances FRA Niveau 2 prévue depuis hier" at bounding box center [156, 292] width 216 height 387
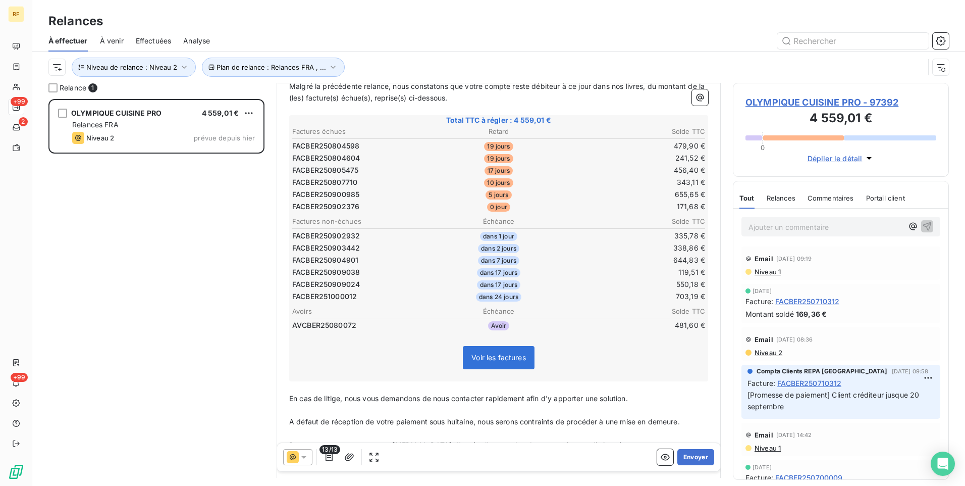
scroll to position [152, 0]
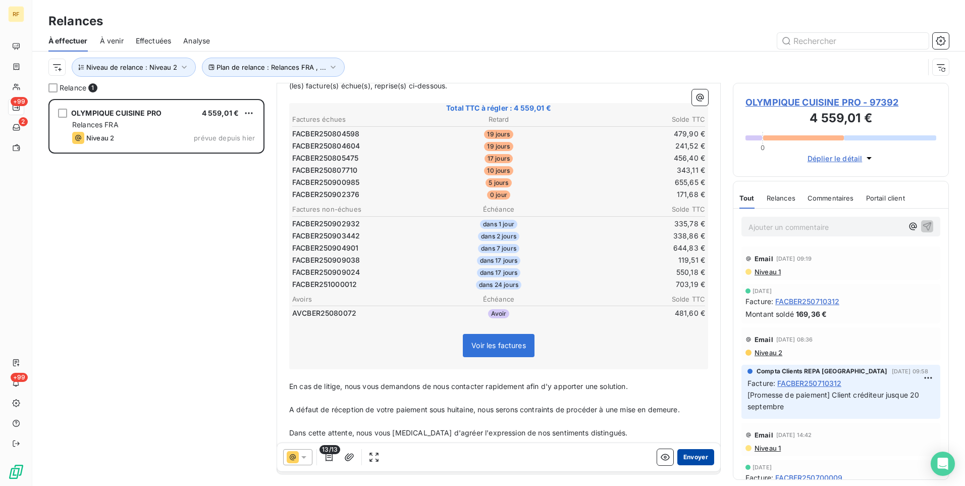
click at [688, 459] on button "Envoyer" at bounding box center [695, 457] width 37 height 16
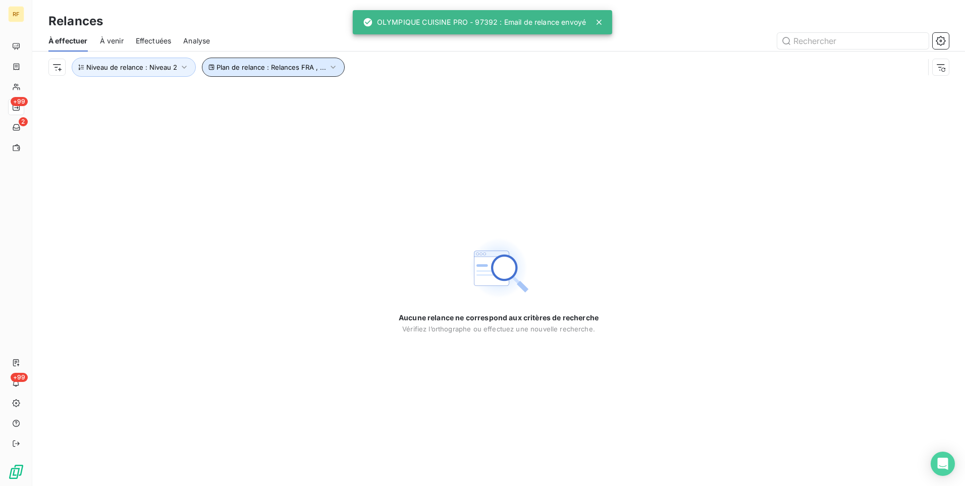
click at [235, 65] on span "Plan de relance : Relances FRA , ..." at bounding box center [272, 67] width 110 height 8
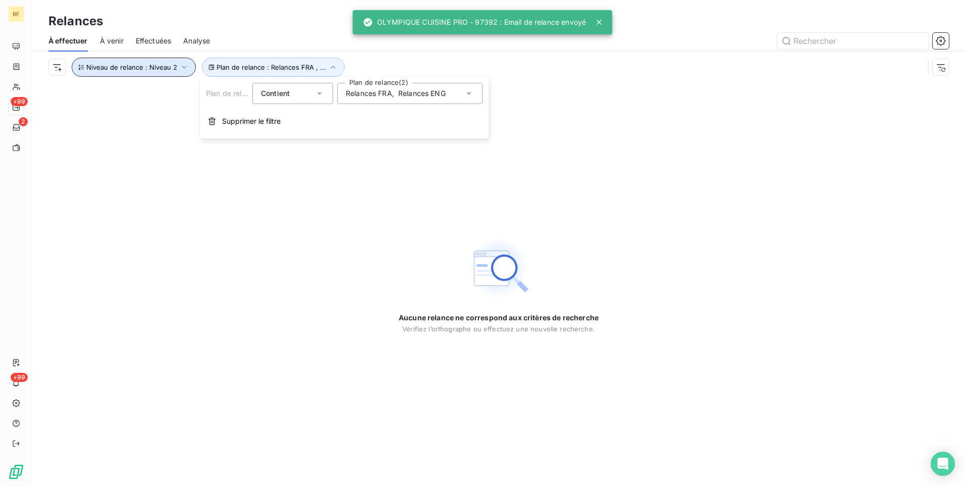
click at [179, 65] on icon "button" at bounding box center [184, 67] width 10 height 10
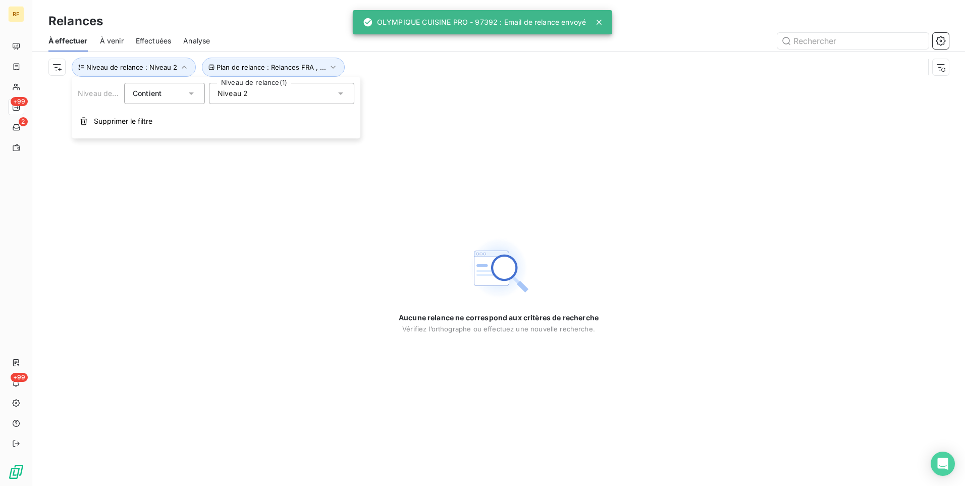
click at [239, 88] on div "Niveau 2" at bounding box center [281, 93] width 145 height 21
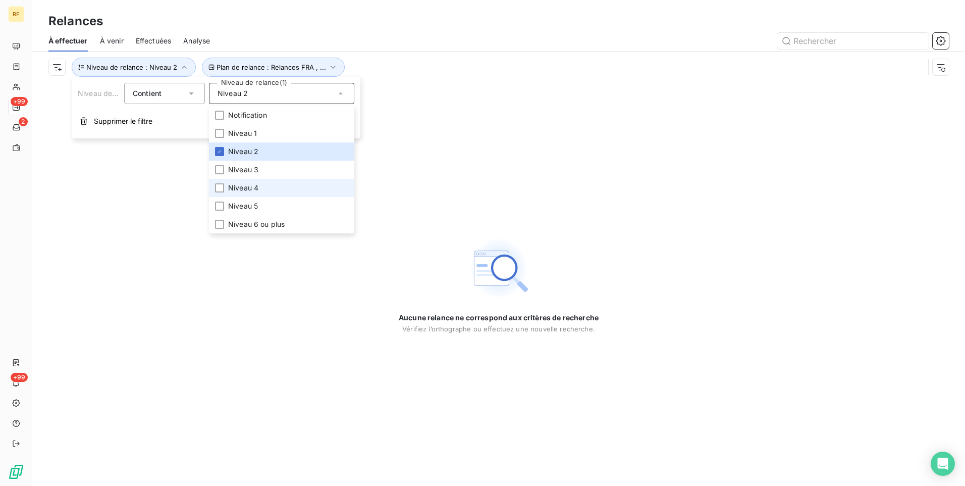
click at [245, 192] on span "Niveau 4" at bounding box center [243, 188] width 30 height 10
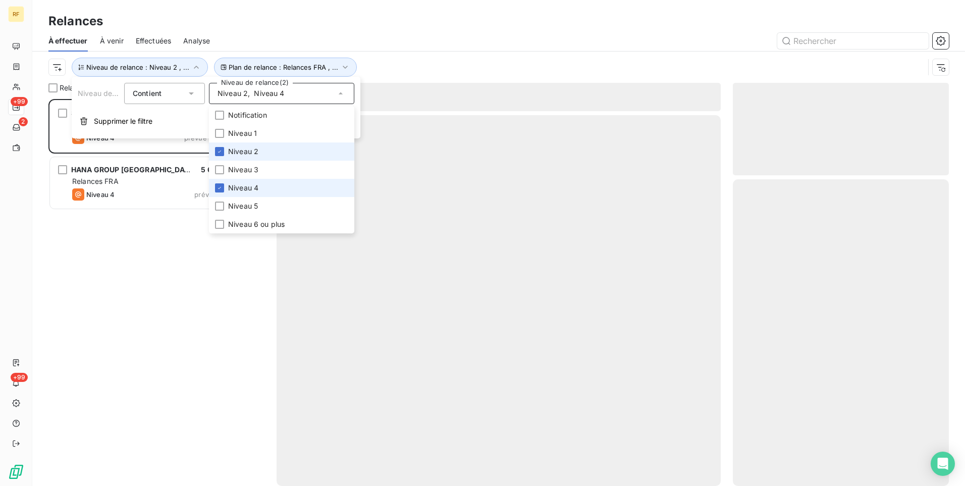
scroll to position [379, 208]
click at [252, 148] on span "Niveau 2" at bounding box center [243, 151] width 30 height 10
click at [162, 288] on div "SOLUTION FOOD EQUIPEMENT 3 601,44 € Relances FRA Niveau 4 prévue depuis 4 jours…" at bounding box center [156, 292] width 216 height 387
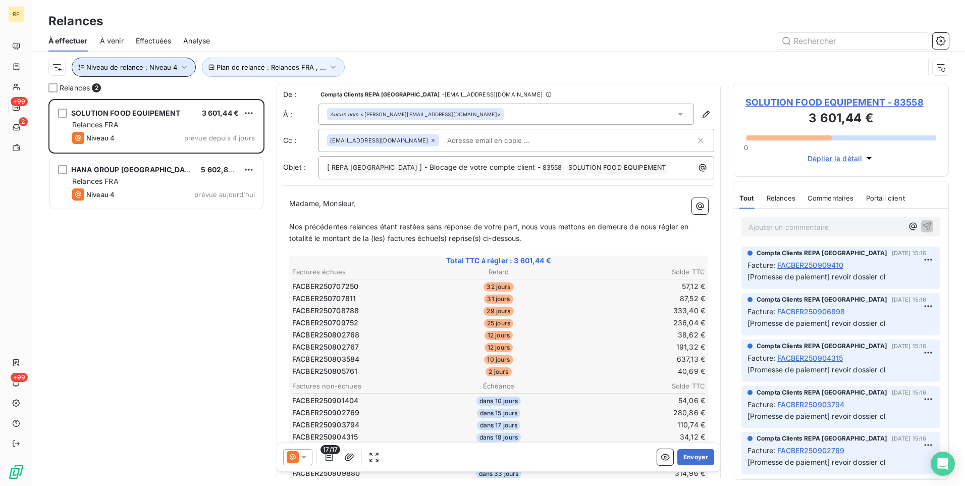
click at [176, 68] on button "Niveau de relance : Niveau 4" at bounding box center [134, 67] width 124 height 19
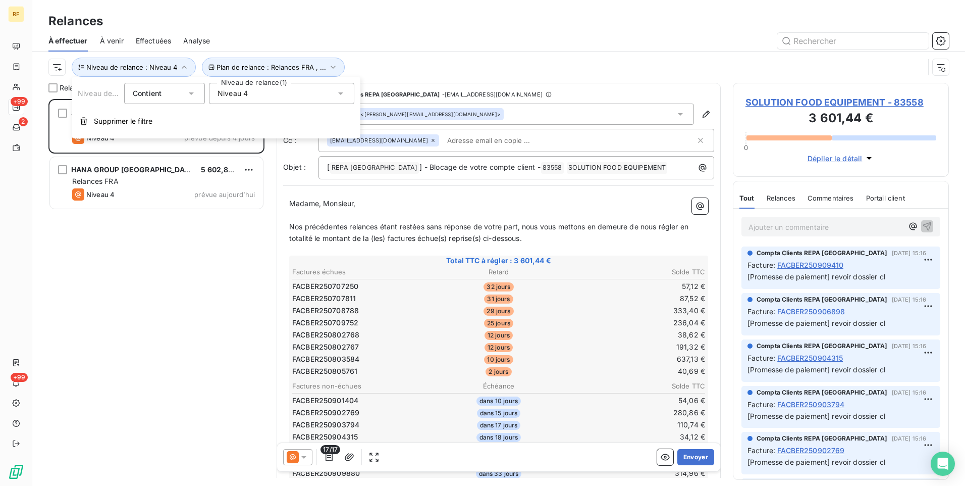
click at [265, 102] on div "Niveau 4" at bounding box center [281, 93] width 145 height 21
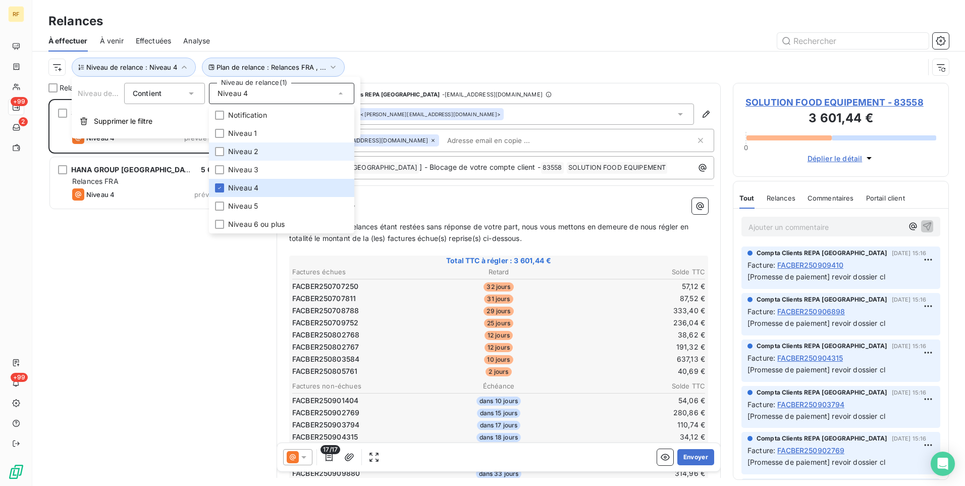
click at [256, 153] on span "Niveau 2" at bounding box center [243, 151] width 30 height 10
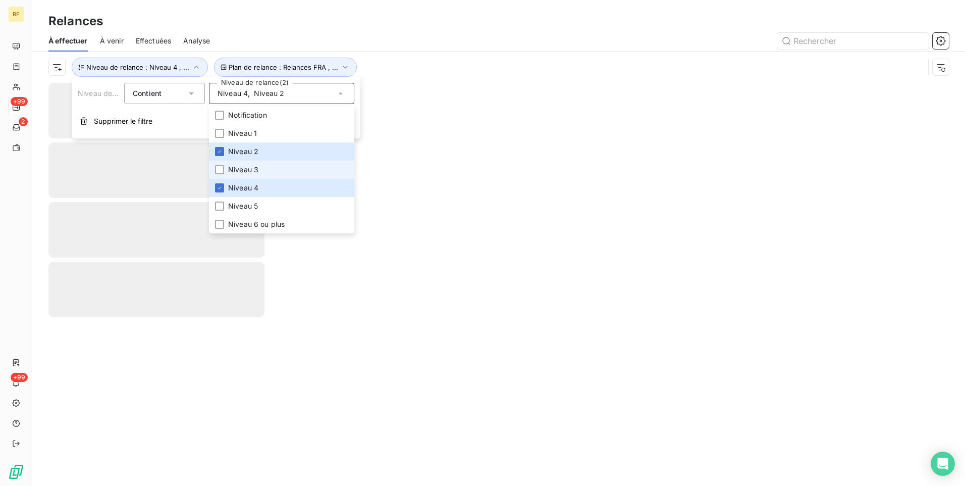
click at [254, 165] on span "Niveau 3" at bounding box center [243, 170] width 30 height 10
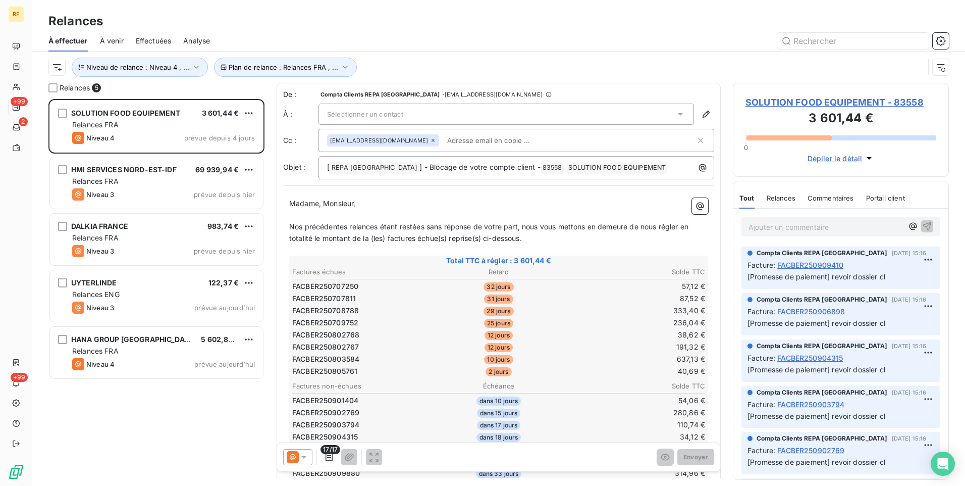
click at [210, 371] on div "HANA GROUP FRANCE 5 602,88 € Relances FRA Niveau 4 prévue aujourd’hui" at bounding box center [156, 352] width 213 height 51
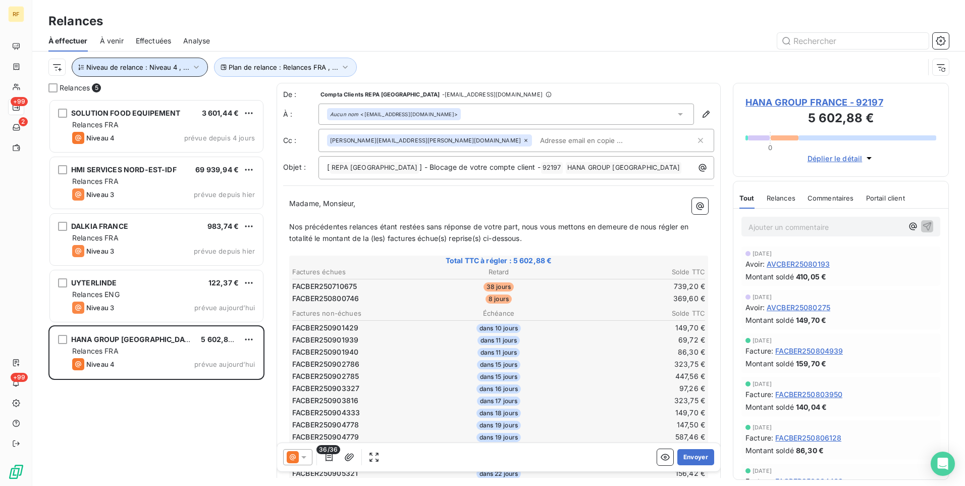
click at [154, 62] on button "Niveau de relance : Niveau 4 , ..." at bounding box center [140, 67] width 136 height 19
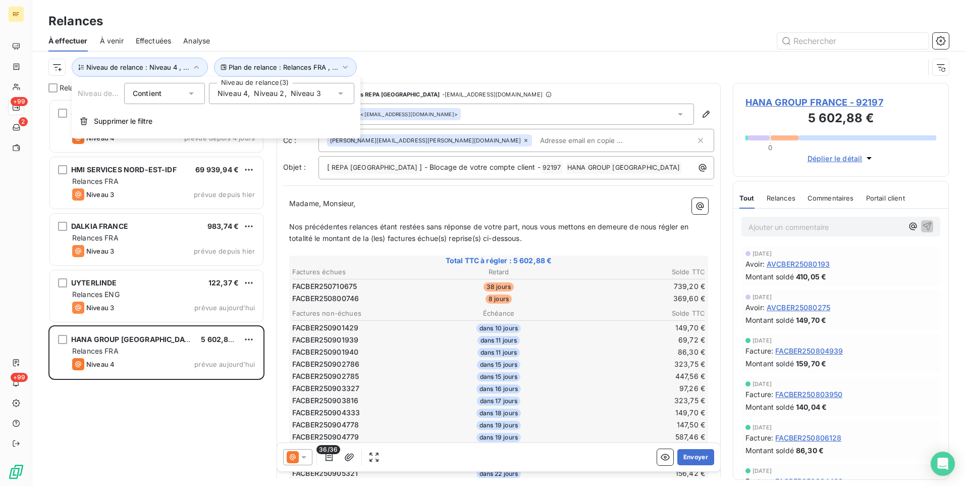
click at [278, 91] on span "Niveau 2" at bounding box center [269, 93] width 30 height 10
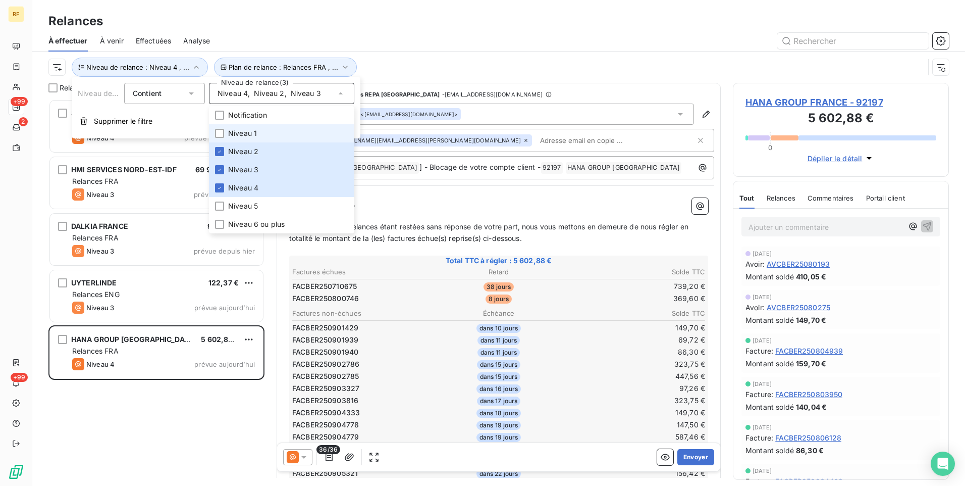
click at [251, 137] on span "Niveau 1" at bounding box center [242, 133] width 29 height 10
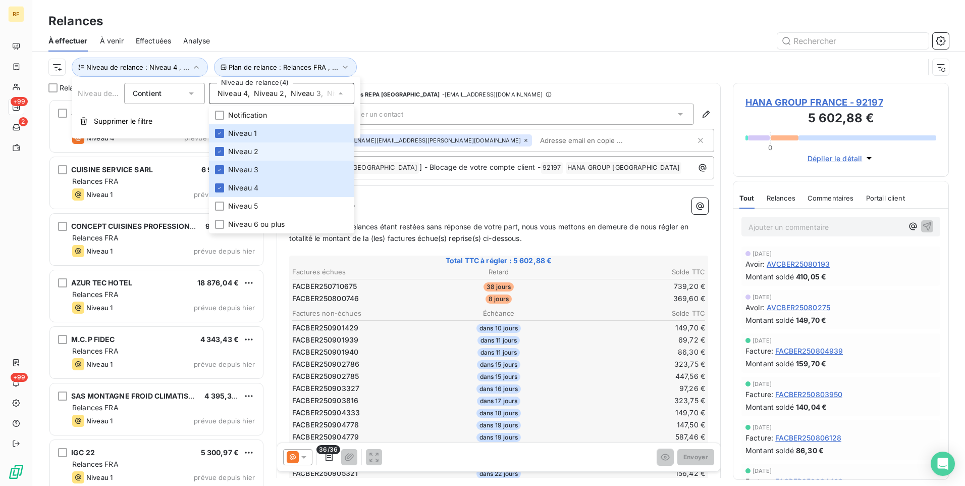
click at [250, 150] on span "Niveau 2" at bounding box center [243, 151] width 30 height 10
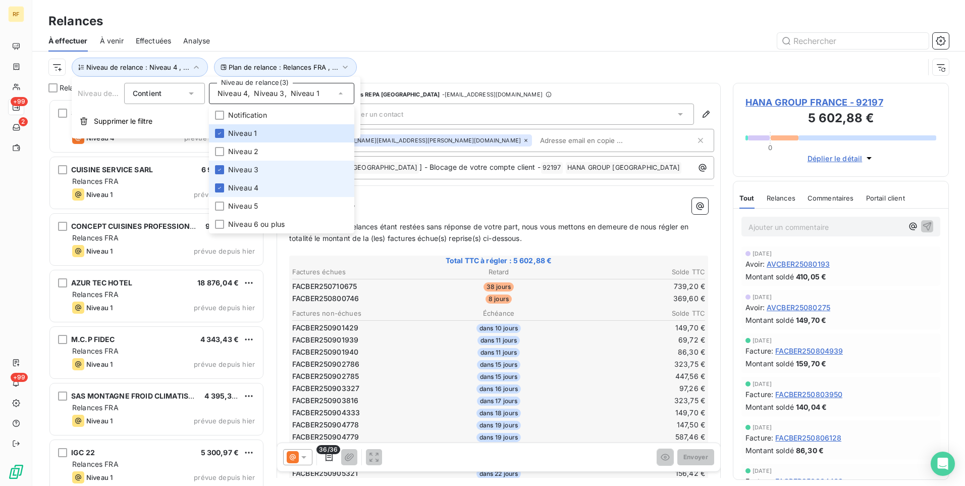
drag, startPoint x: 250, startPoint y: 171, endPoint x: 248, endPoint y: 180, distance: 8.7
click at [248, 172] on span "Niveau 3" at bounding box center [243, 170] width 30 height 10
click at [248, 188] on span "Niveau 4" at bounding box center [243, 188] width 30 height 10
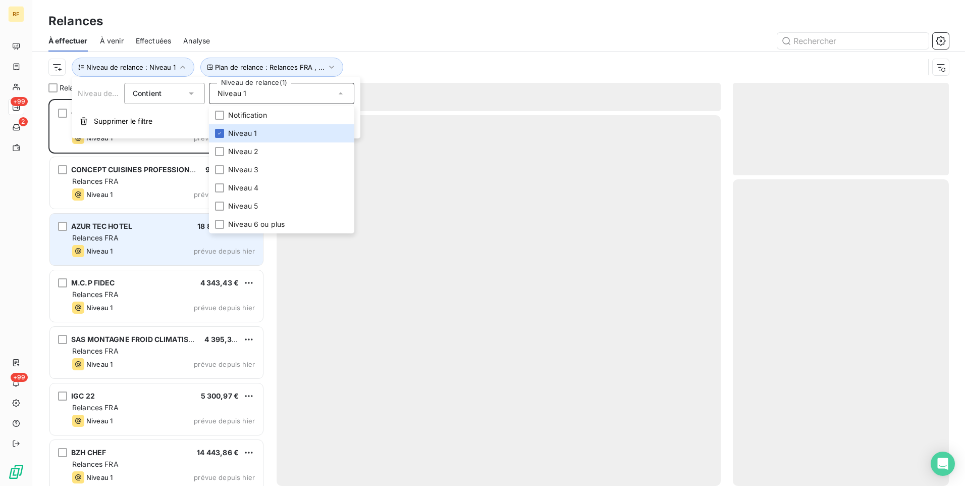
scroll to position [379, 208]
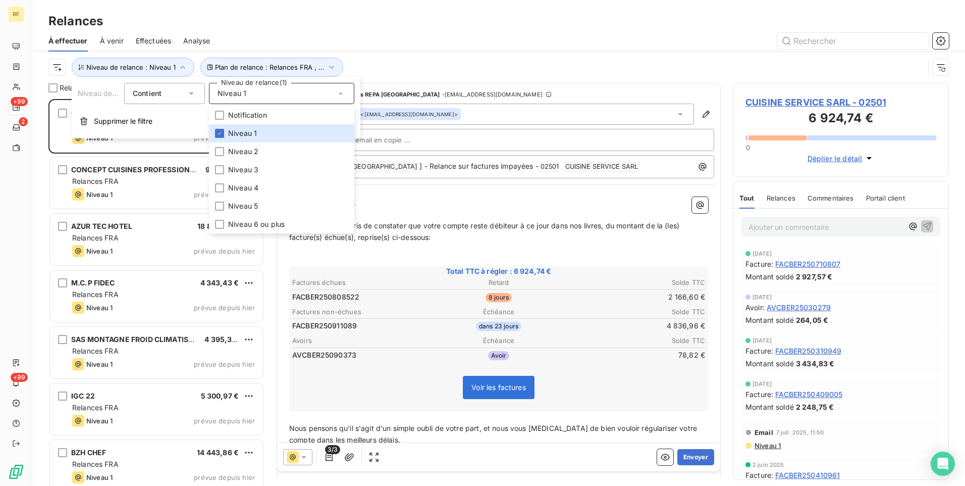
click at [329, 16] on div "Relances" at bounding box center [498, 21] width 933 height 18
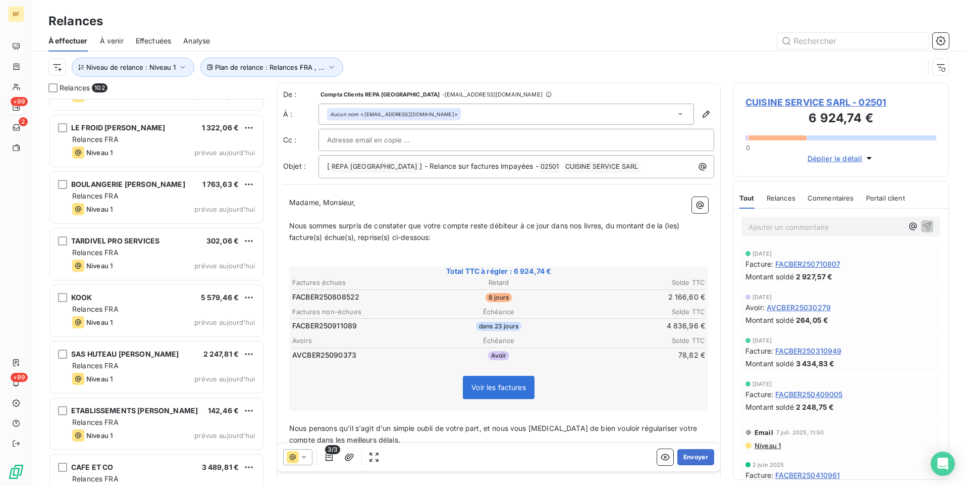
scroll to position [5381, 0]
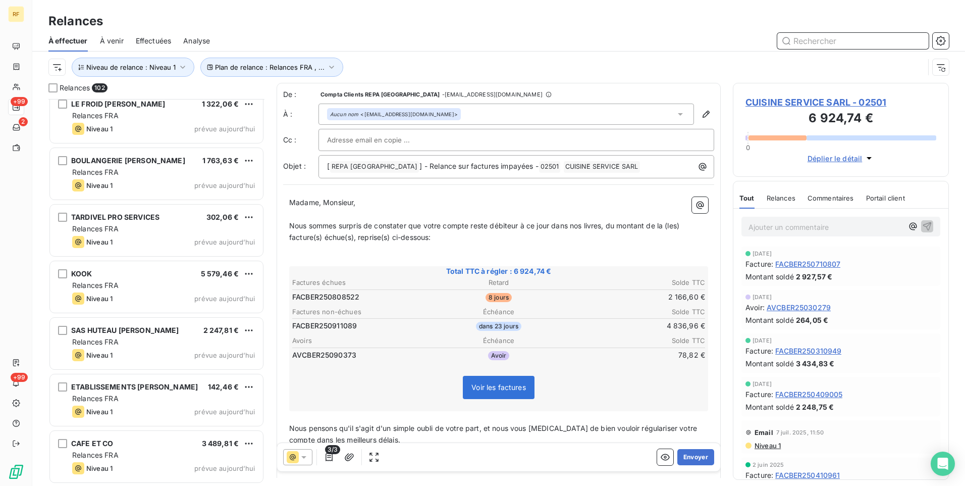
click at [803, 44] on input "text" at bounding box center [852, 41] width 151 height 16
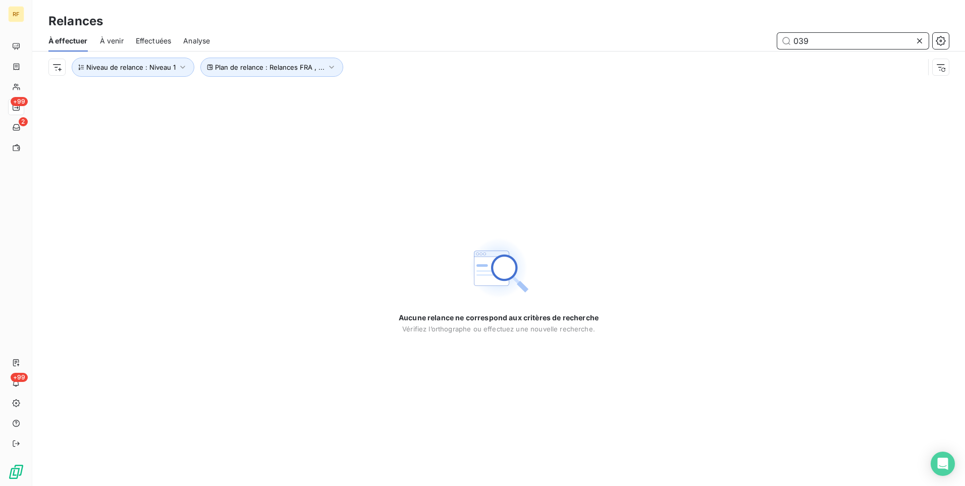
drag, startPoint x: 825, startPoint y: 42, endPoint x: 756, endPoint y: 43, distance: 68.7
click at [757, 43] on div "039" at bounding box center [585, 41] width 727 height 16
type input "11039"
